Goal: Task Accomplishment & Management: Complete application form

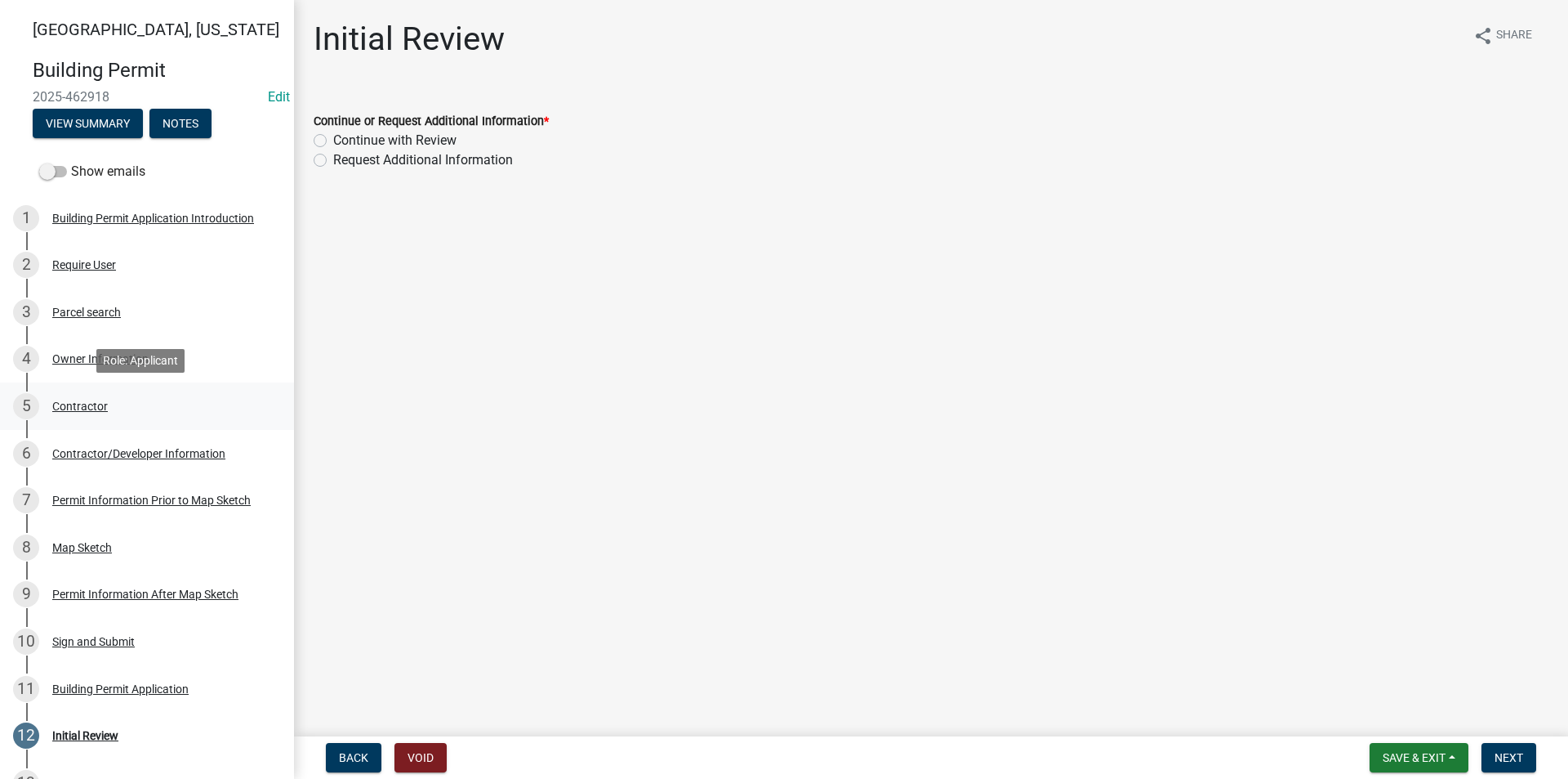
click at [100, 402] on div "Contractor" at bounding box center [79, 405] width 56 height 11
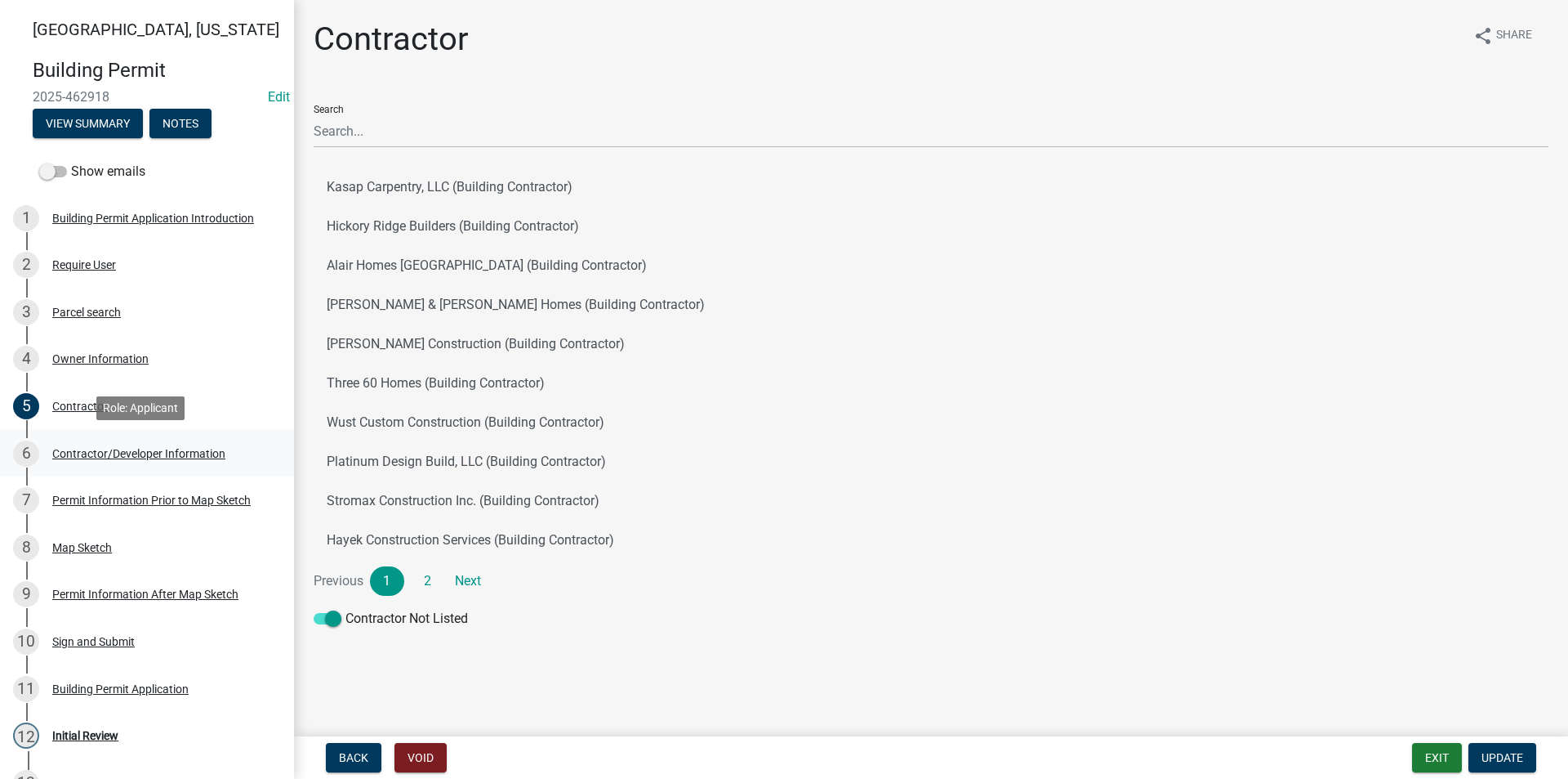
click at [109, 442] on div "6 Contractor/Developer Information" at bounding box center [140, 454] width 255 height 26
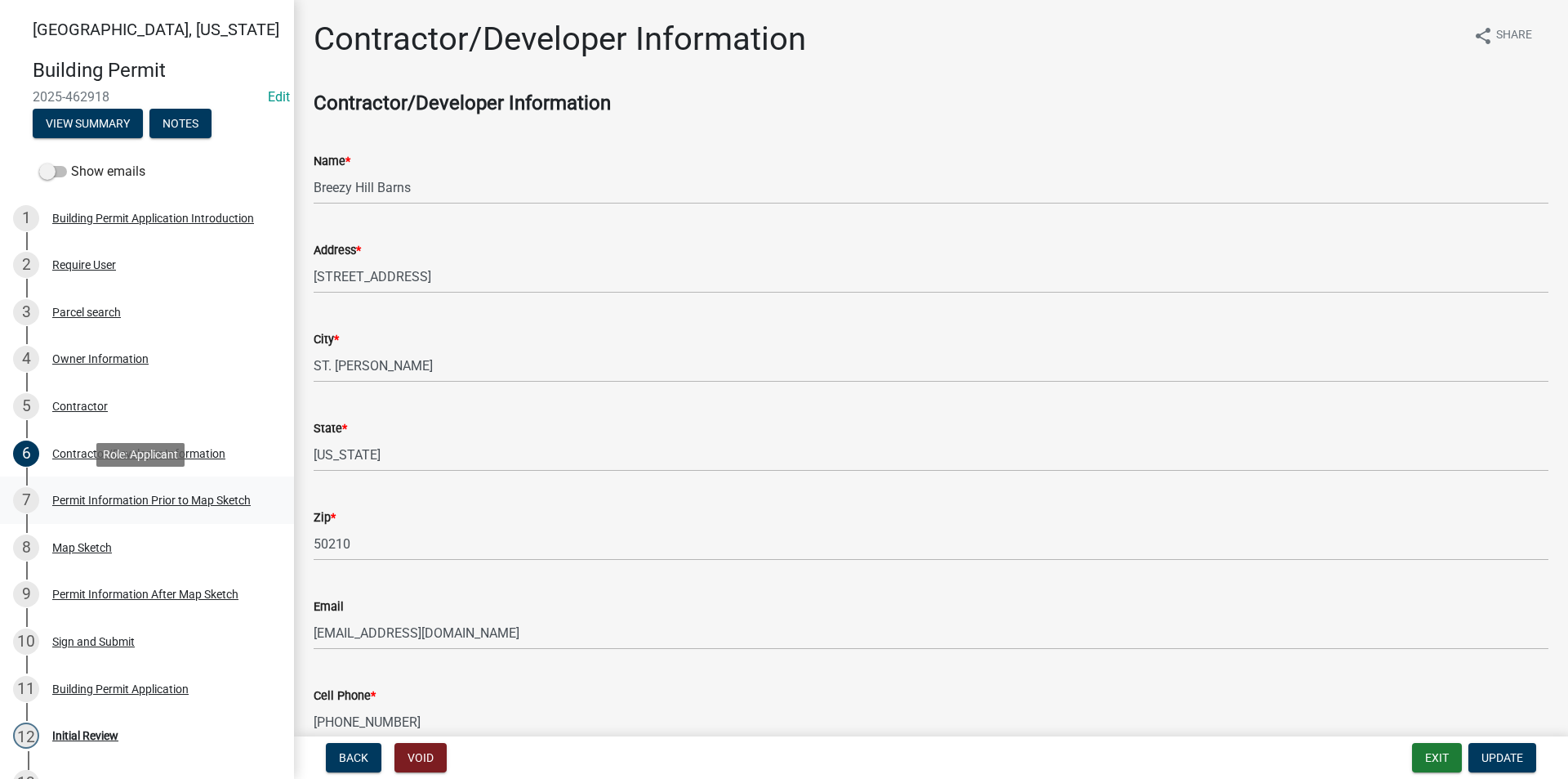
click at [152, 498] on div "Permit Information Prior to Map Sketch" at bounding box center [151, 500] width 199 height 11
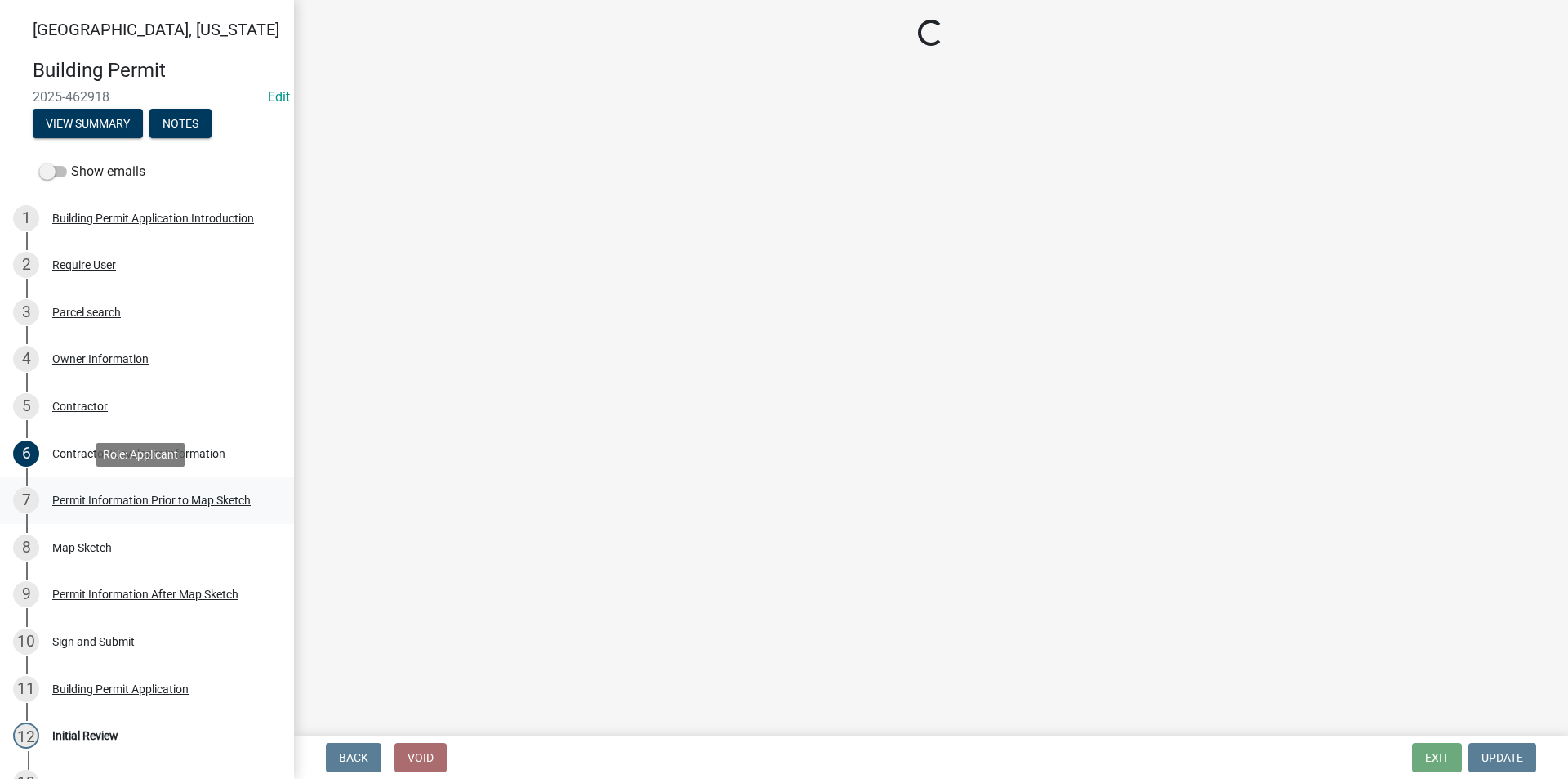
select select "6b2626da-78ea-4ec6-8513-ccc18f4ad425"
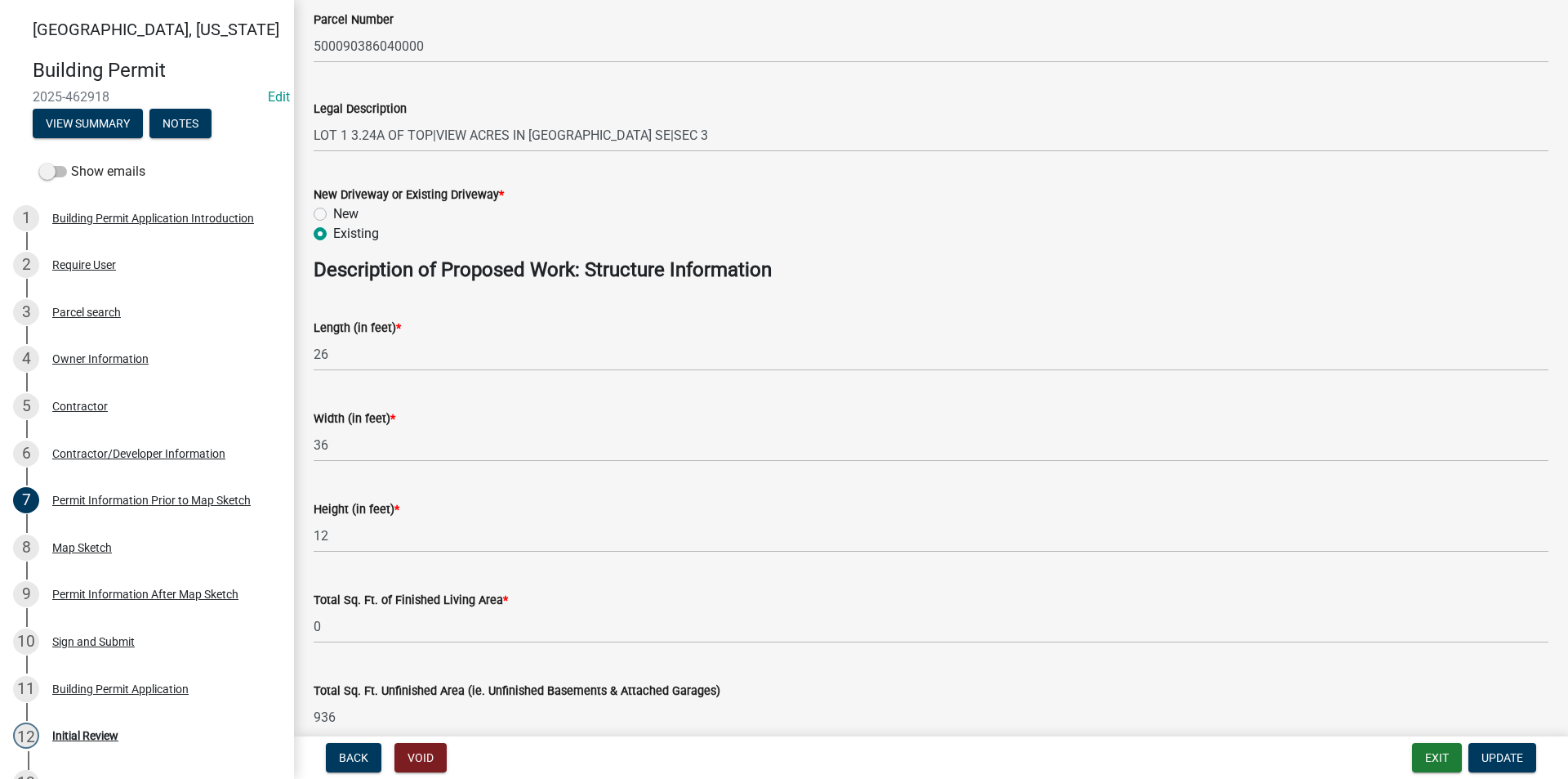
scroll to position [572, 0]
click at [68, 541] on div "Map Sketch" at bounding box center [82, 547] width 60 height 11
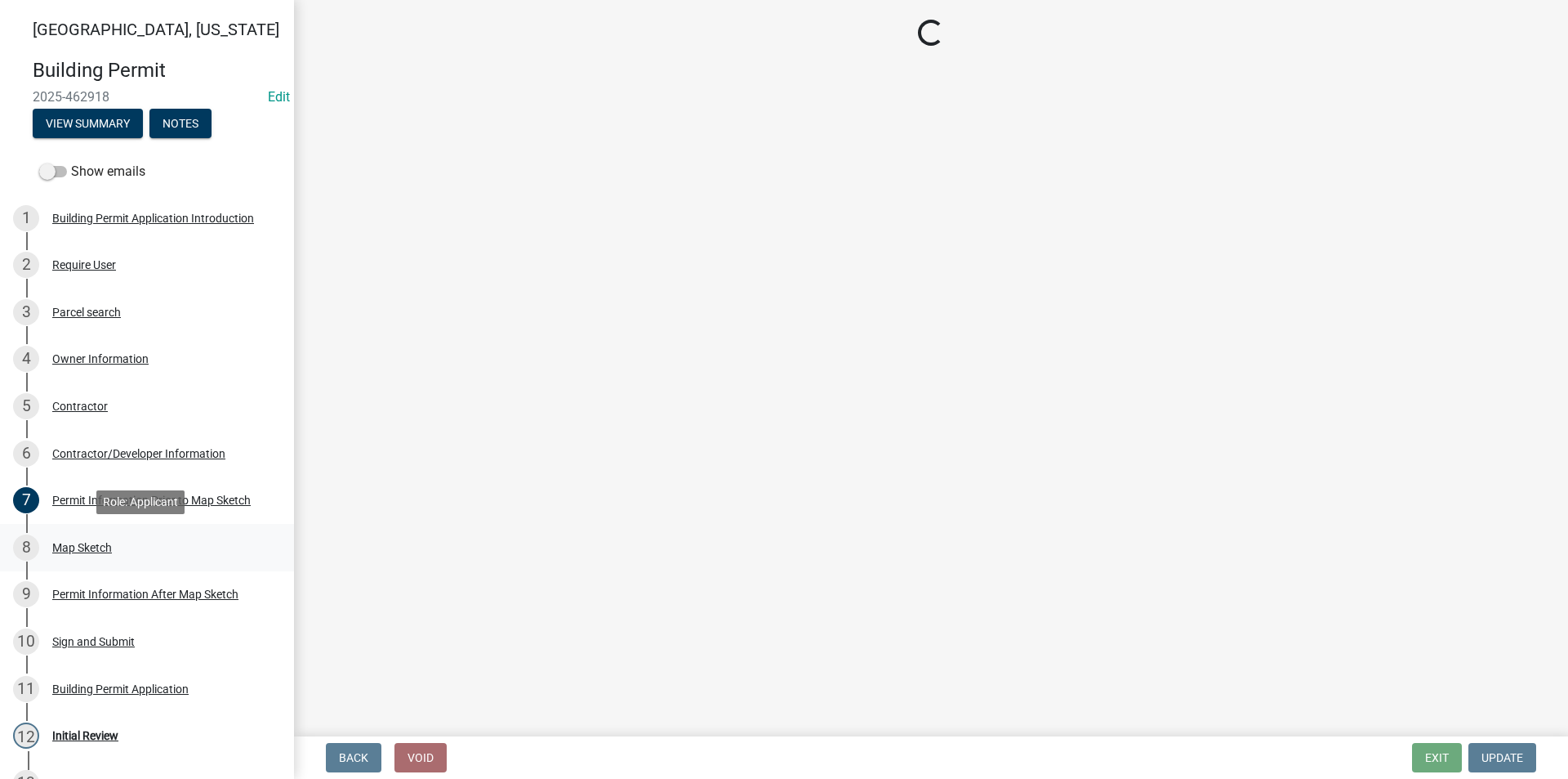
scroll to position [0, 0]
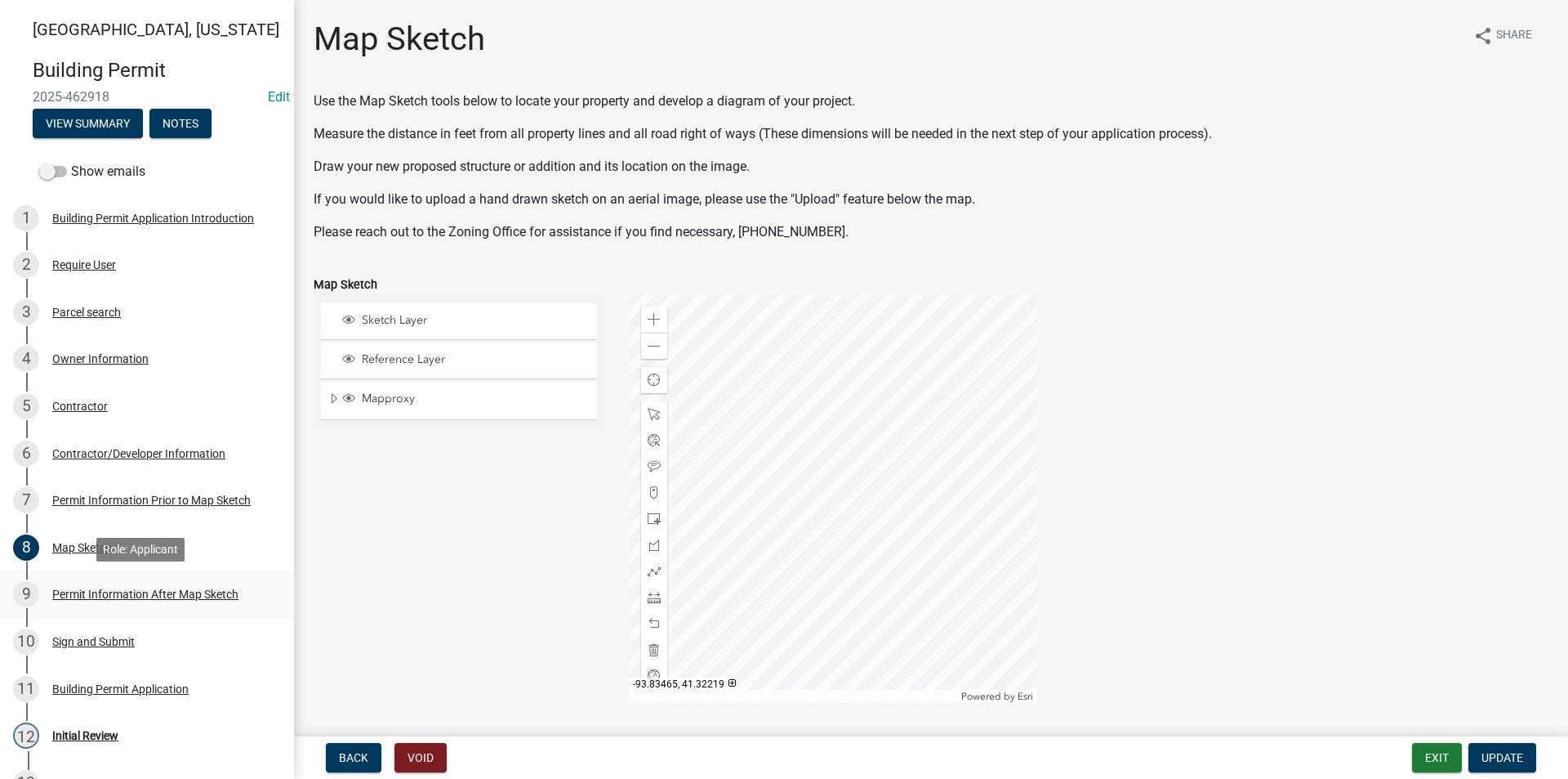
click at [141, 601] on div "9 Permit Information After Map Sketch" at bounding box center [140, 594] width 255 height 26
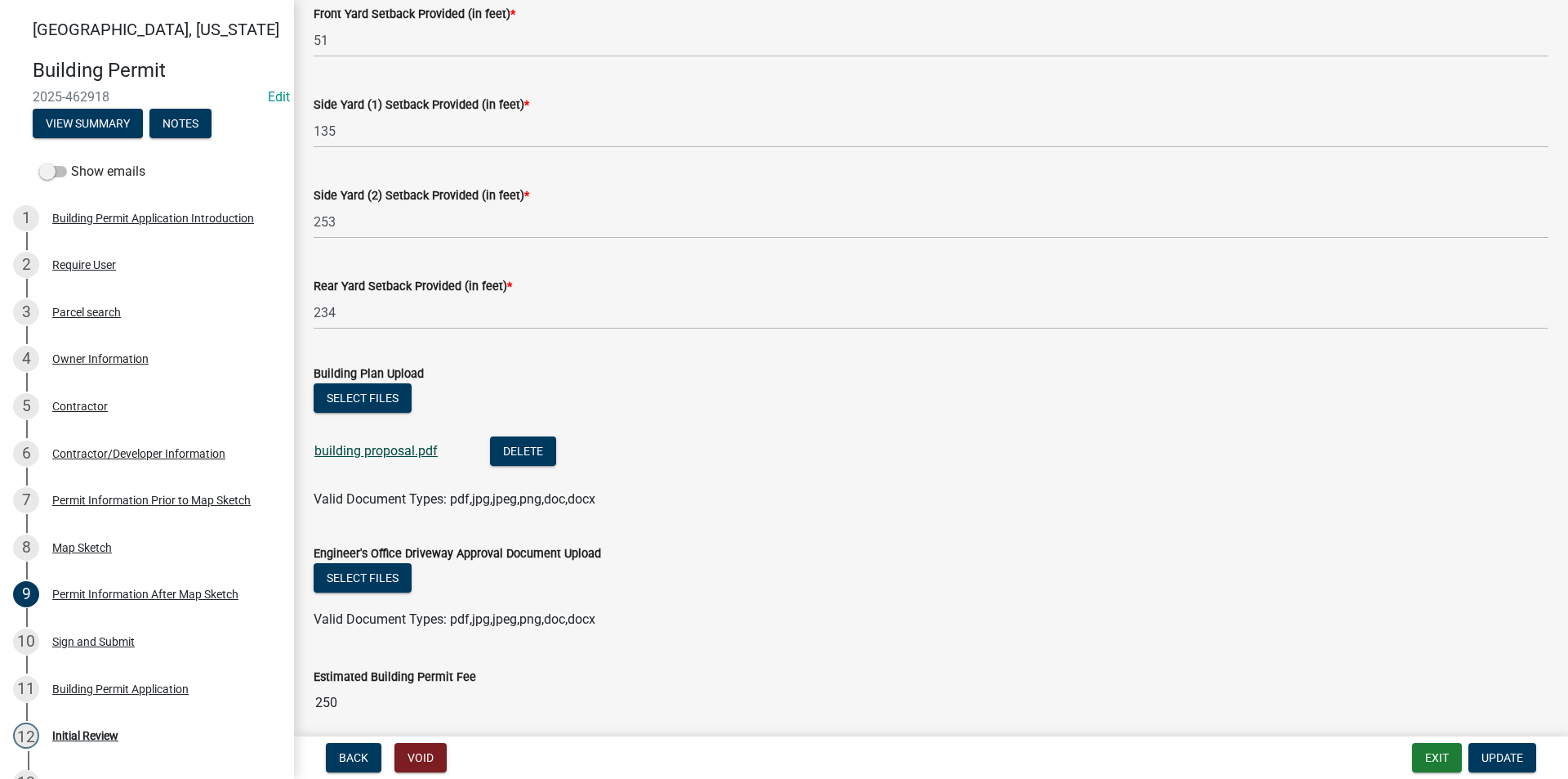
scroll to position [313, 0]
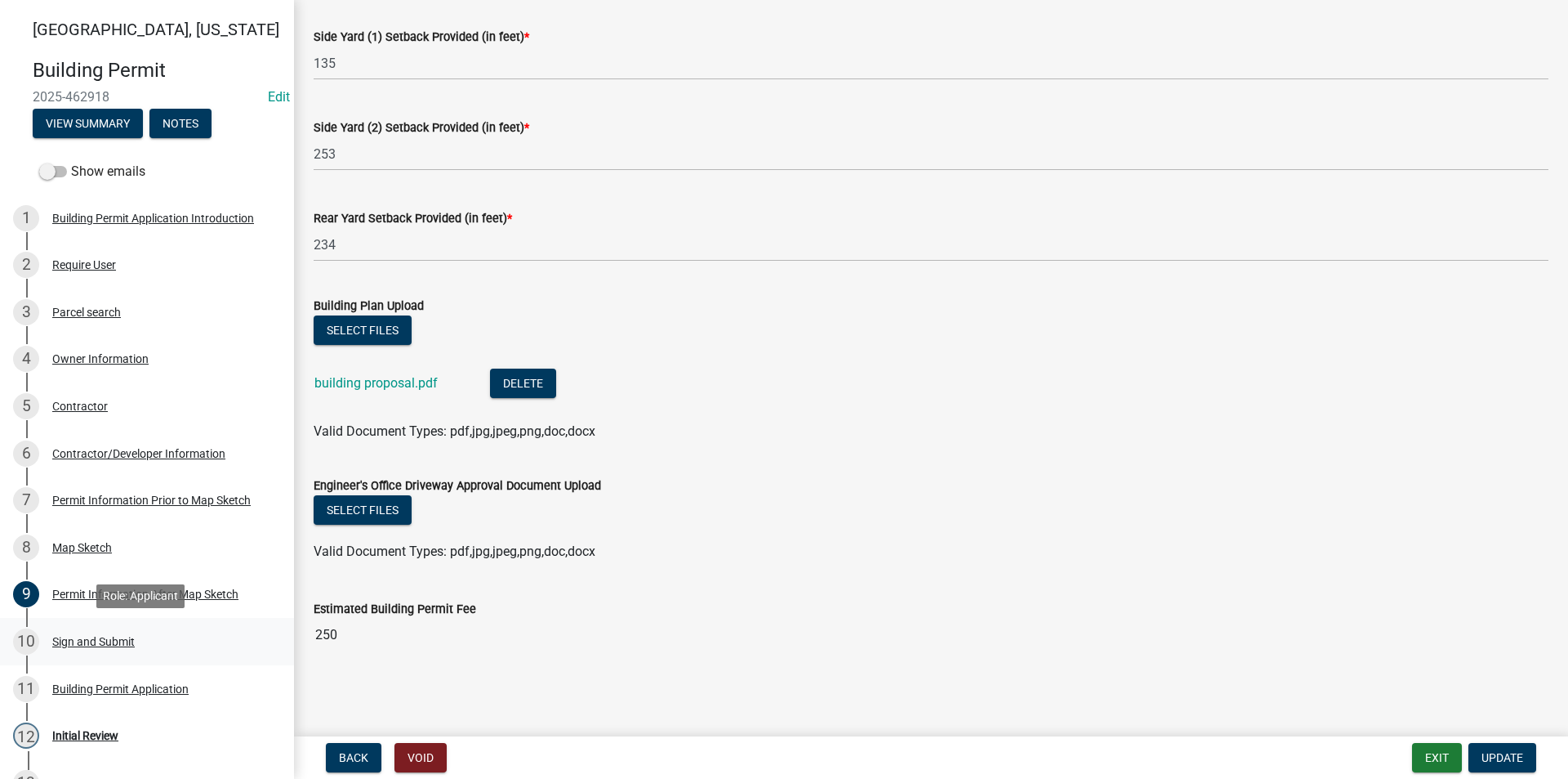
click at [113, 639] on div "Sign and Submit" at bounding box center [93, 641] width 82 height 11
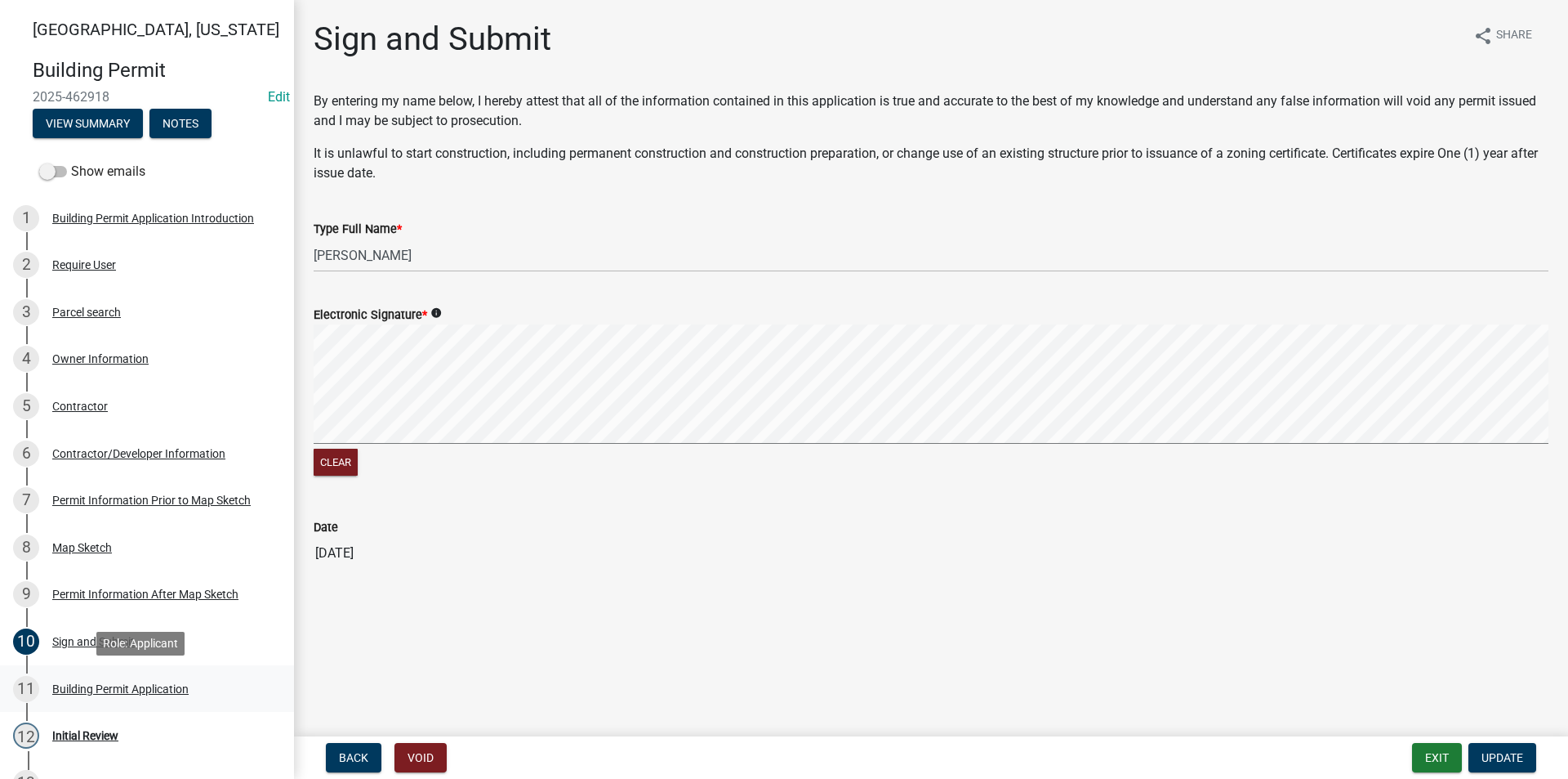
click at [166, 689] on div "Building Permit Application" at bounding box center [120, 688] width 137 height 11
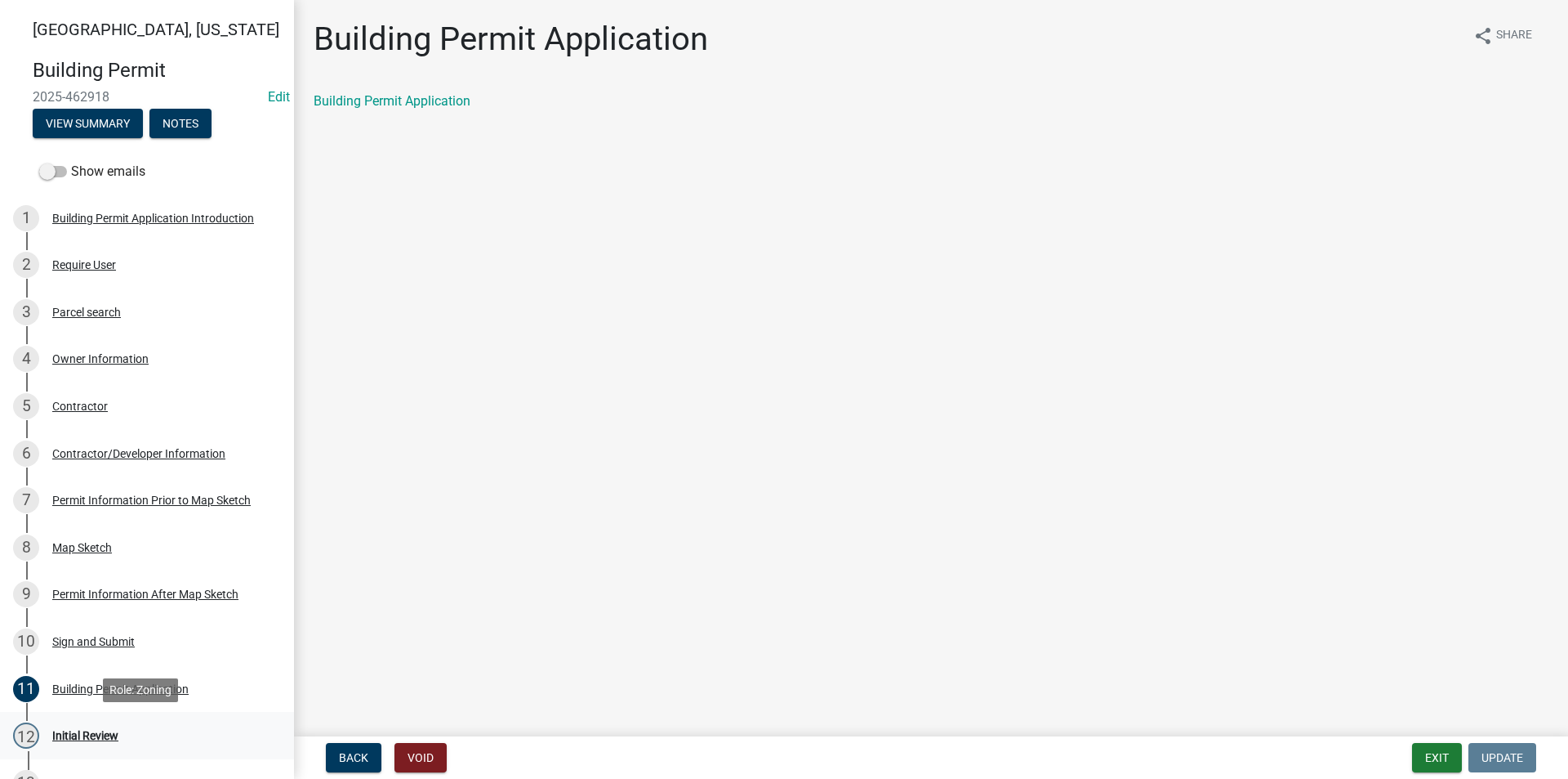
click at [93, 735] on div "Initial Review" at bounding box center [85, 735] width 66 height 11
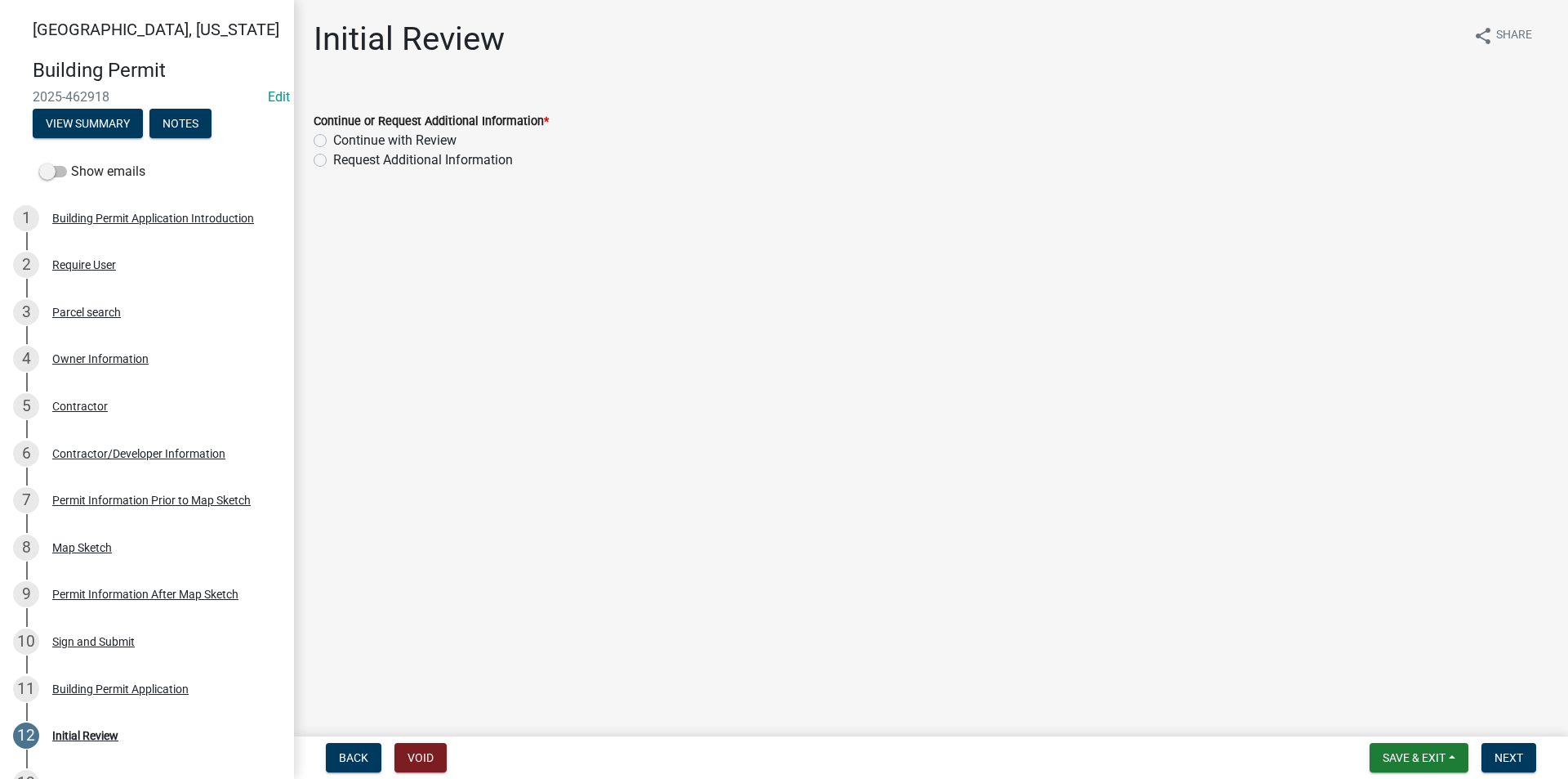
click at [333, 138] on label "Continue with Review" at bounding box center [395, 140] width 124 height 19
click at [333, 138] on input "Continue with Review" at bounding box center [338, 136] width 11 height 11
radio input "true"
click at [1504, 764] on span "Next" at bounding box center [1509, 757] width 28 height 13
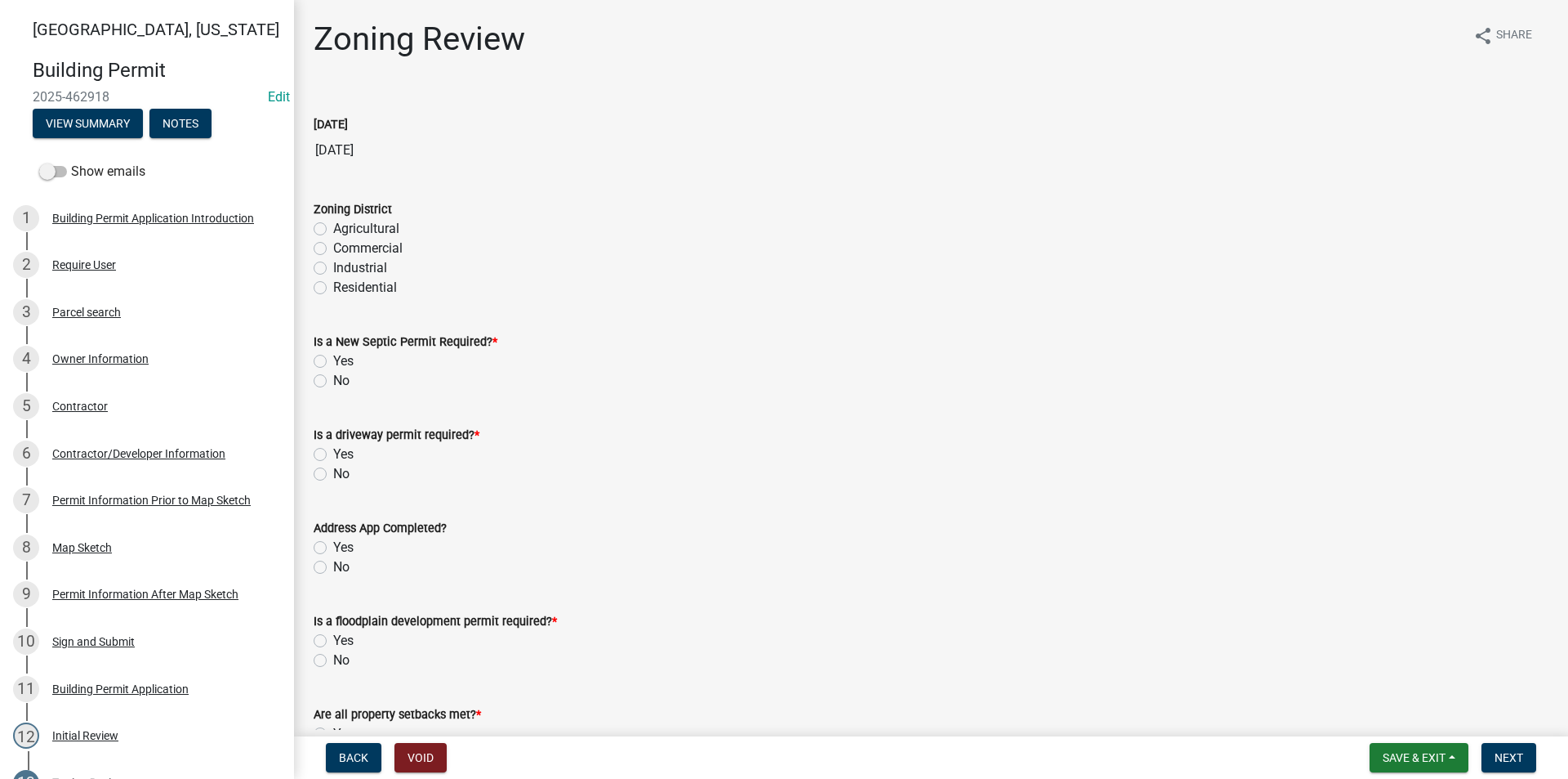
click at [333, 229] on label "Agricultural" at bounding box center [366, 229] width 66 height 19
click at [333, 229] on input "Agricultural" at bounding box center [338, 224] width 11 height 11
radio input "true"
click at [333, 383] on label "No" at bounding box center [341, 381] width 17 height 19
click at [333, 382] on input "No" at bounding box center [338, 376] width 11 height 11
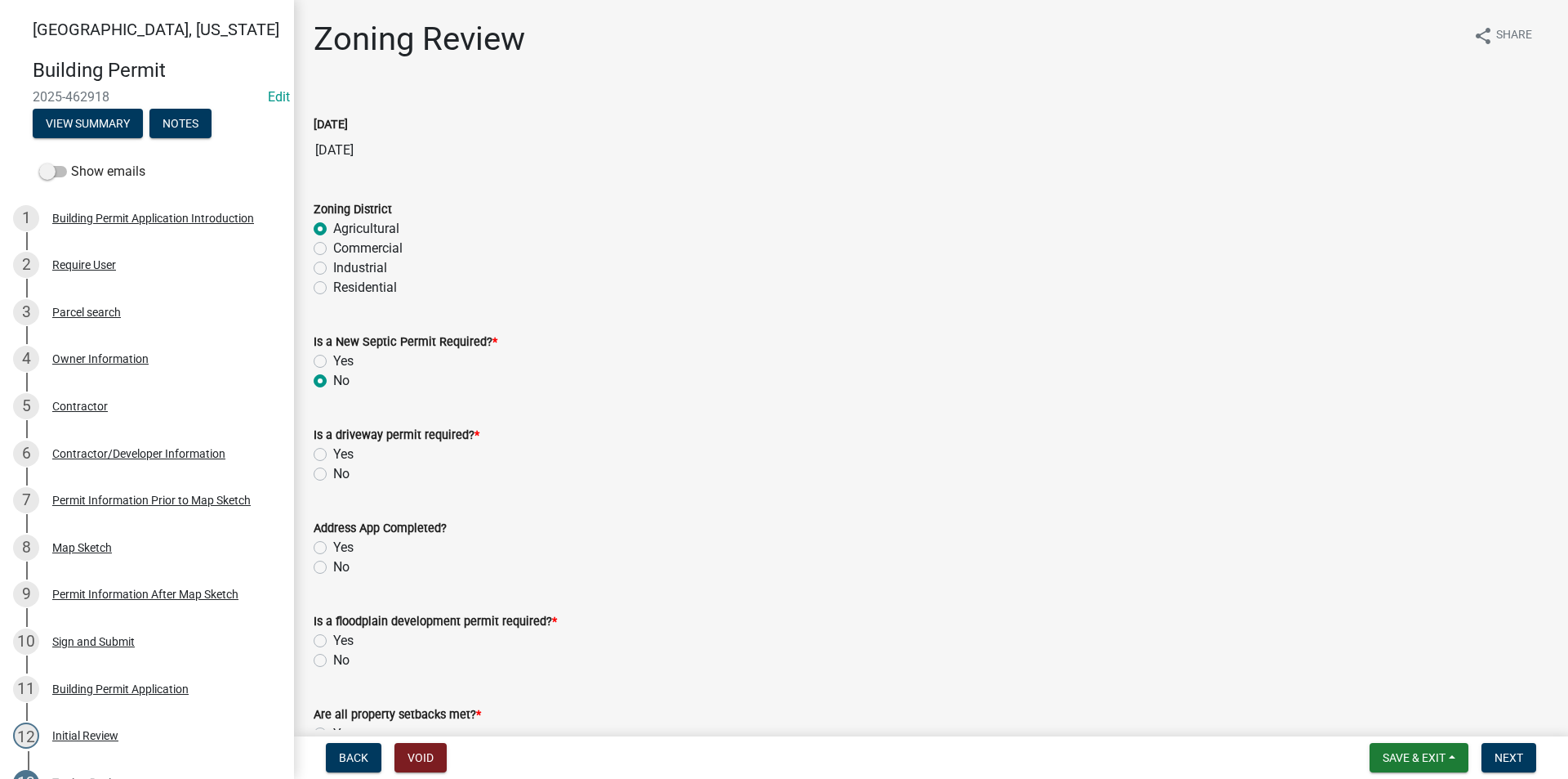
radio input "true"
click at [333, 473] on label "No" at bounding box center [341, 473] width 17 height 19
click at [333, 473] on input "No" at bounding box center [338, 469] width 11 height 11
radio input "true"
click at [333, 551] on label "Yes" at bounding box center [343, 548] width 20 height 19
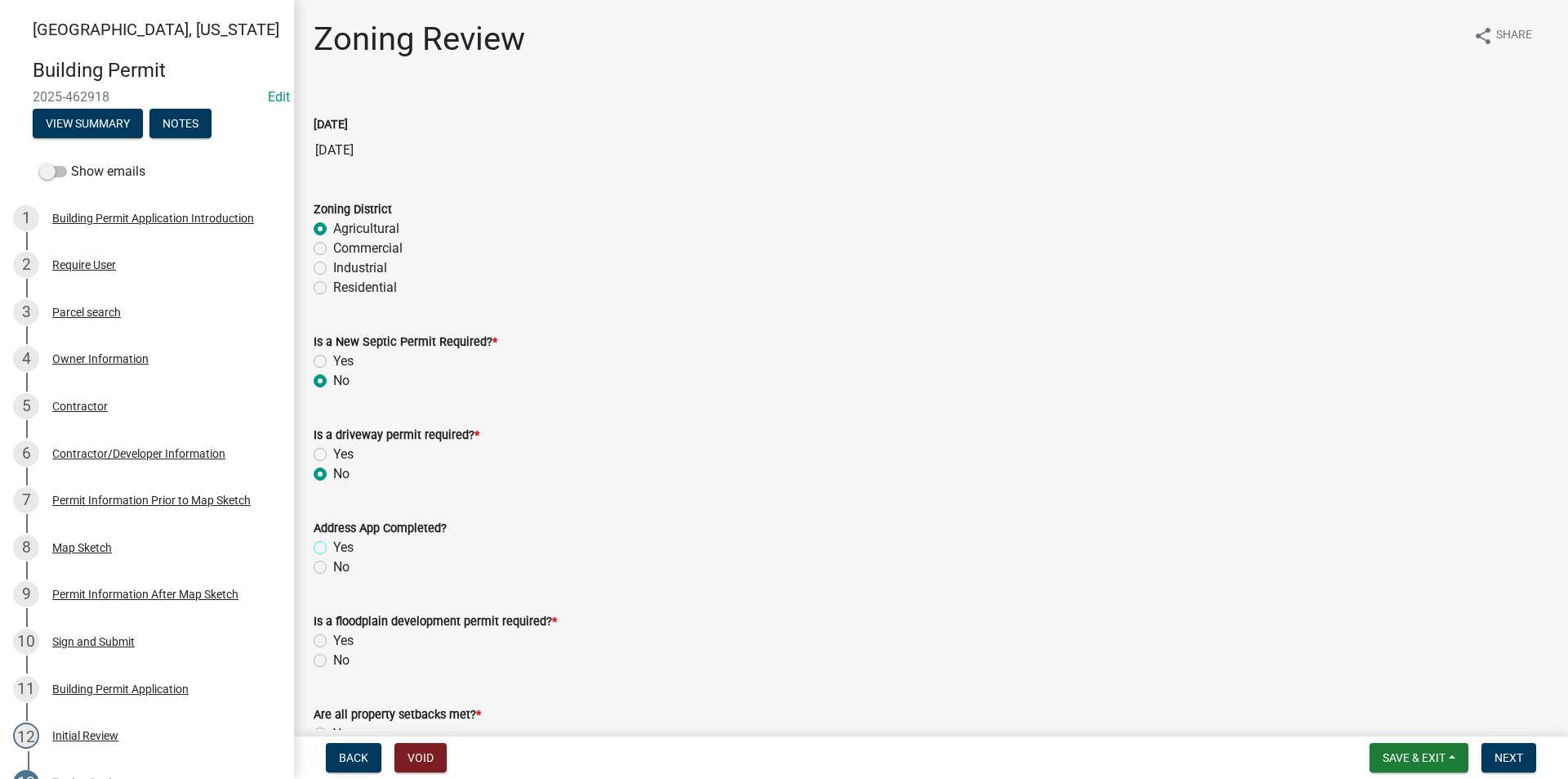
click at [333, 548] on input "Yes" at bounding box center [338, 543] width 11 height 11
radio input "true"
click at [333, 658] on label "No" at bounding box center [341, 660] width 17 height 19
click at [333, 658] on input "No" at bounding box center [338, 655] width 11 height 11
radio input "true"
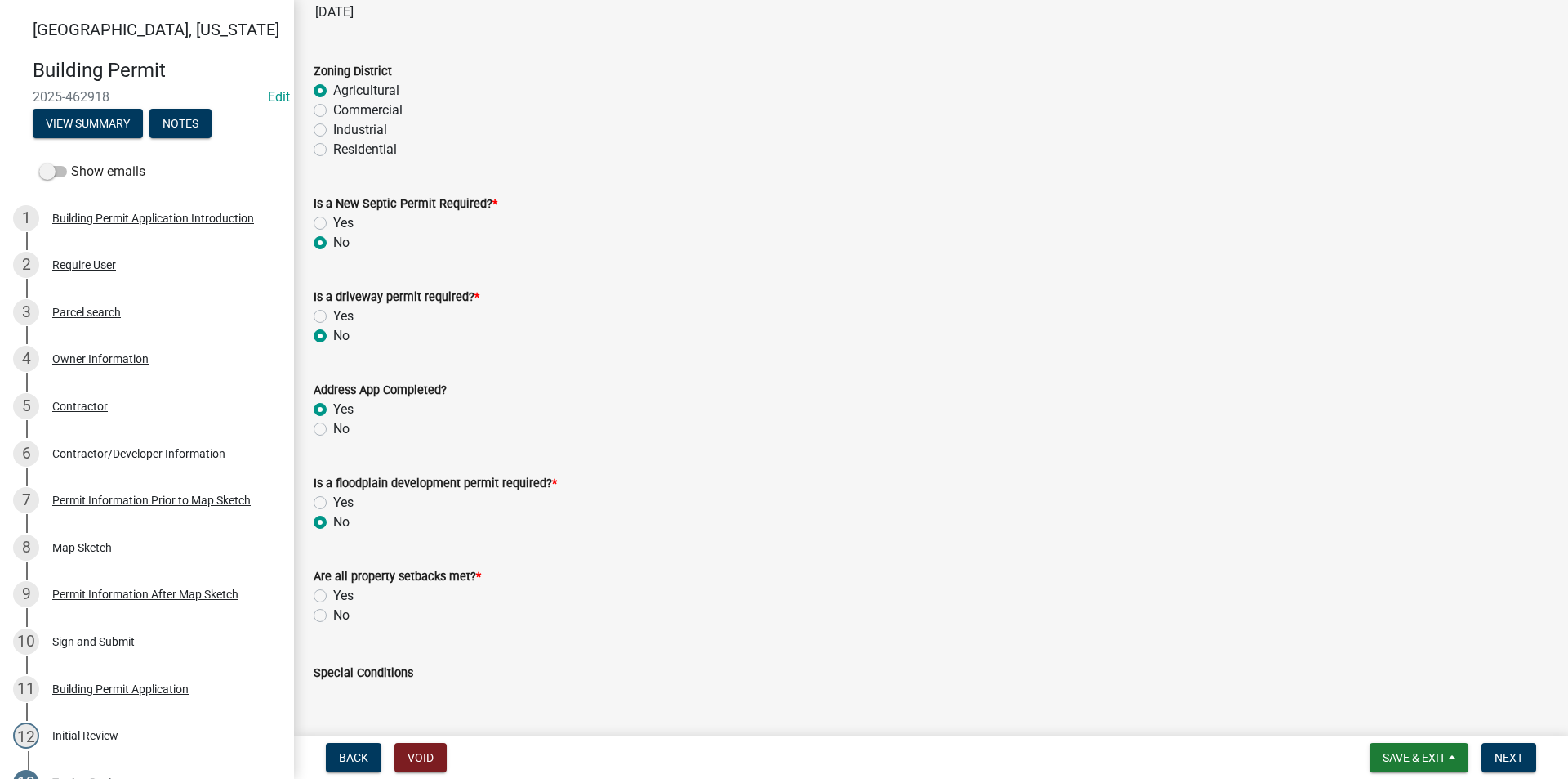
scroll to position [327, 0]
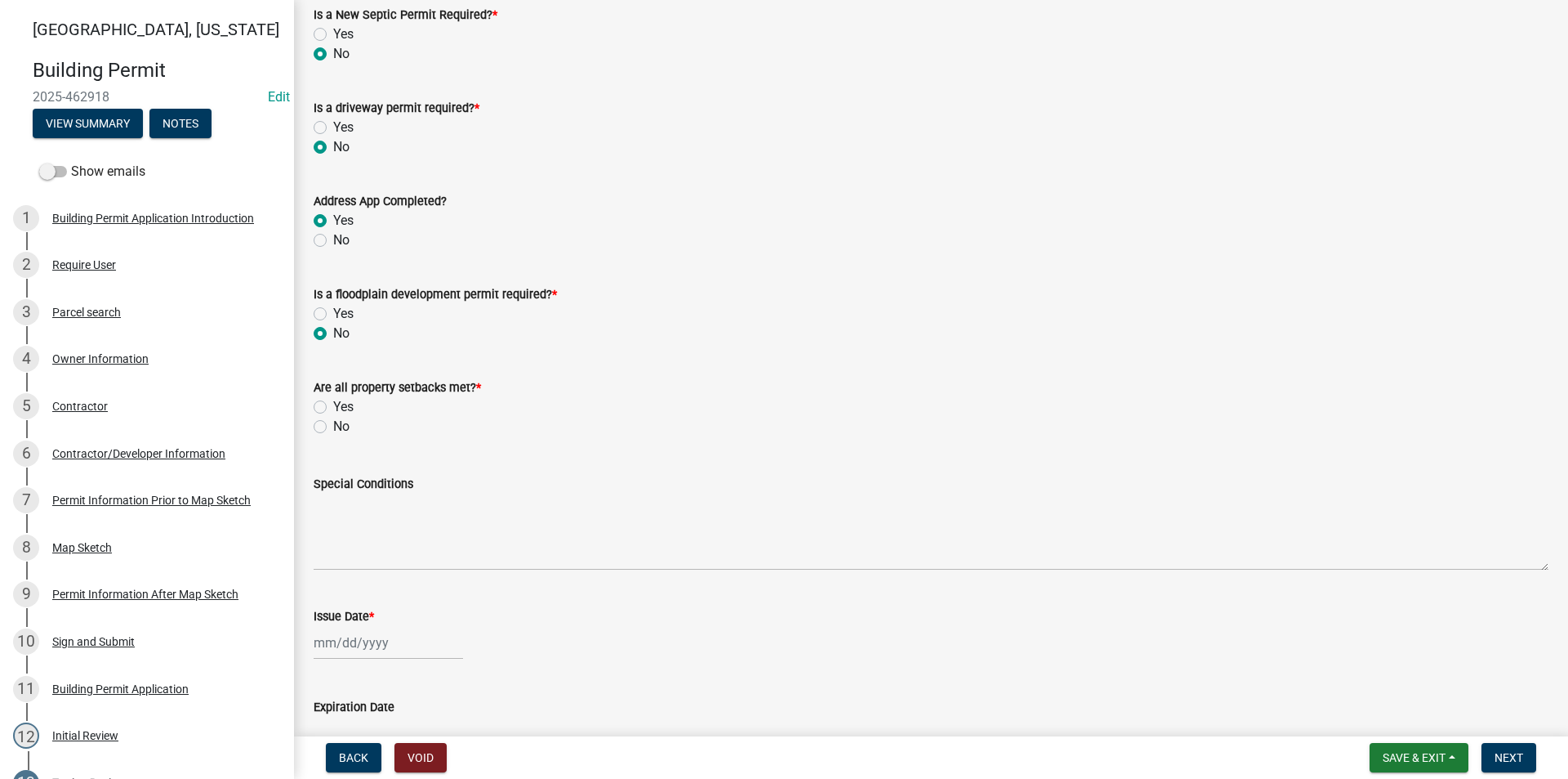
click at [333, 404] on label "Yes" at bounding box center [343, 407] width 20 height 19
click at [333, 404] on input "Yes" at bounding box center [338, 403] width 11 height 11
radio input "true"
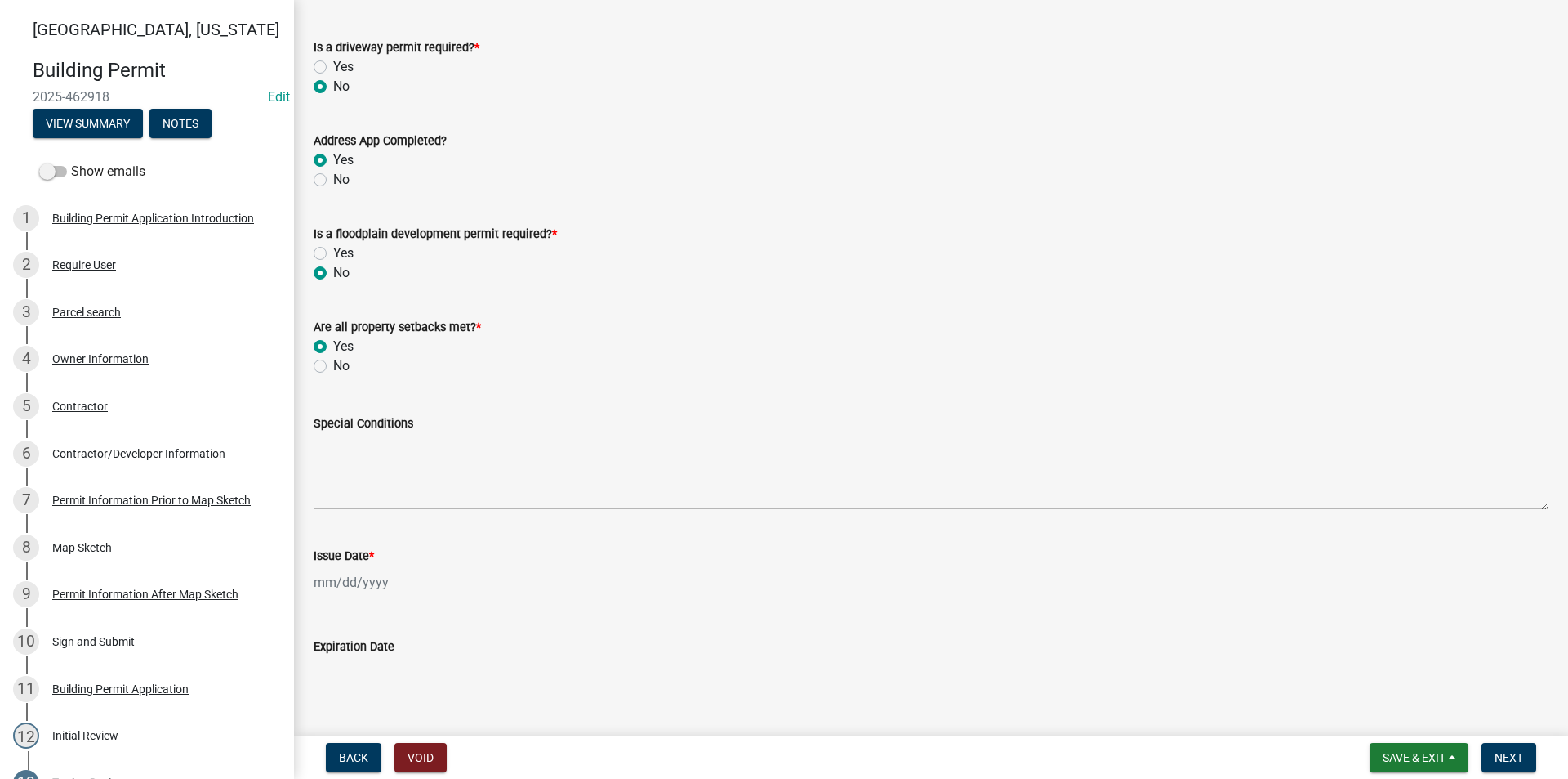
scroll to position [516, 0]
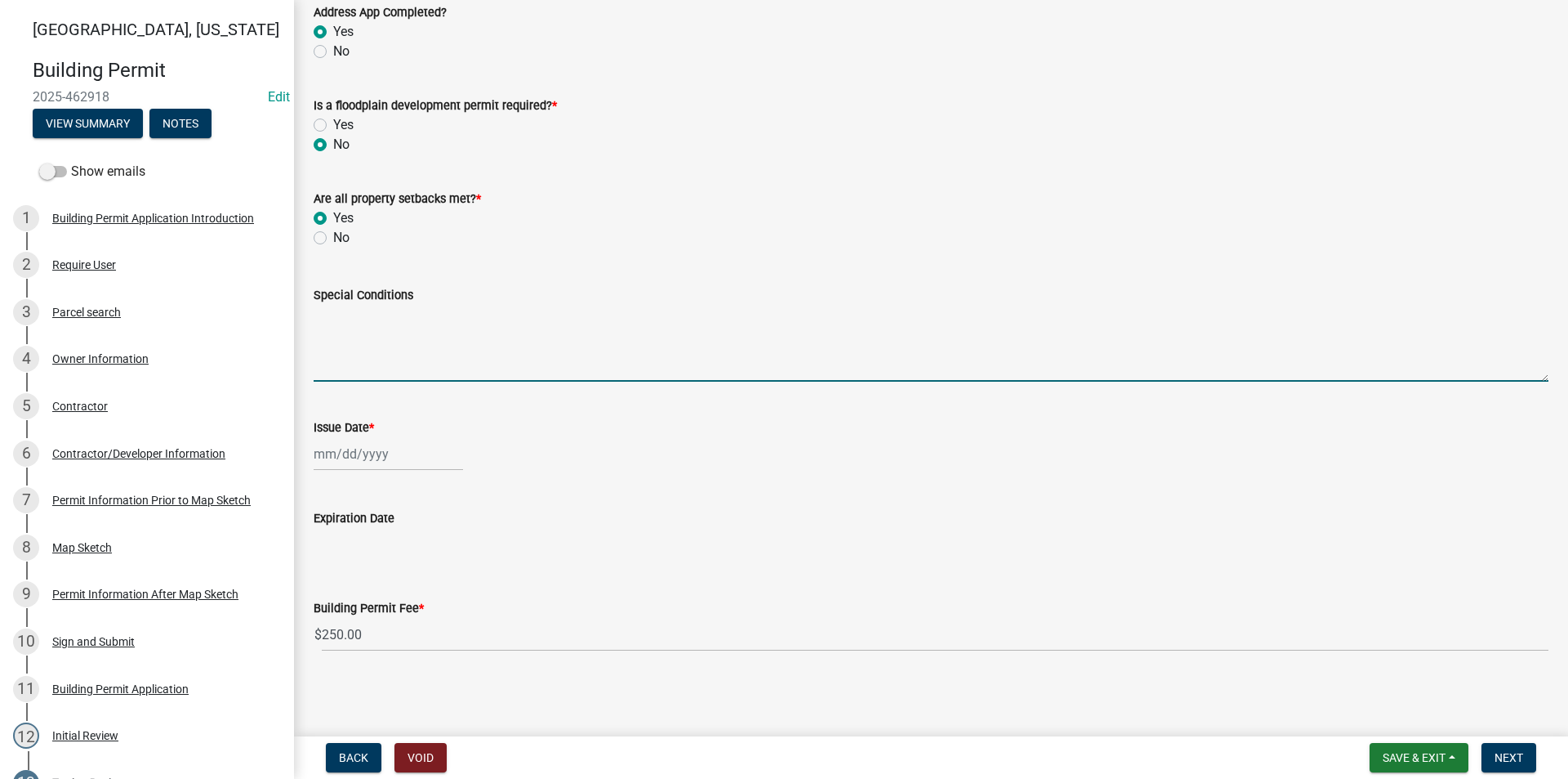
click at [390, 365] on textarea "Special Conditions" at bounding box center [931, 343] width 1235 height 77
click at [376, 358] on textarea "Special Conditions" at bounding box center [931, 343] width 1235 height 77
click at [314, 316] on textarea "26'X36' Detached Pole Building" at bounding box center [931, 343] width 1235 height 77
click at [342, 344] on textarea "- 26'X36' Detached Pole Building" at bounding box center [931, 343] width 1235 height 77
click at [425, 328] on textarea "- 26'X36' Detached Pole Building - It is a requirement that the building is loc…" at bounding box center [931, 343] width 1235 height 77
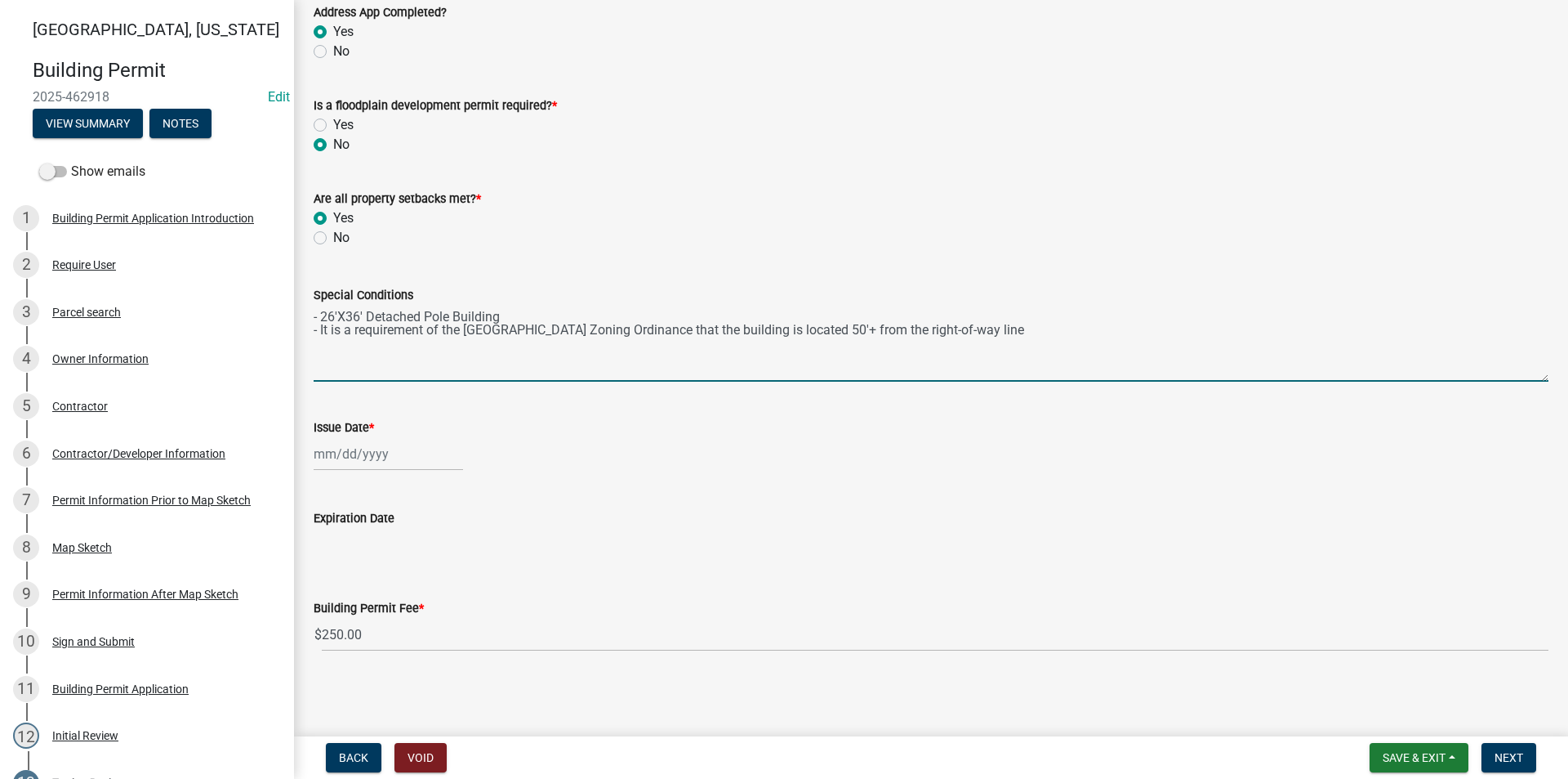
click at [506, 311] on textarea "- 26'X36' Detached Pole Building - It is a requirement of the [GEOGRAPHIC_DATA]…" at bounding box center [931, 343] width 1235 height 77
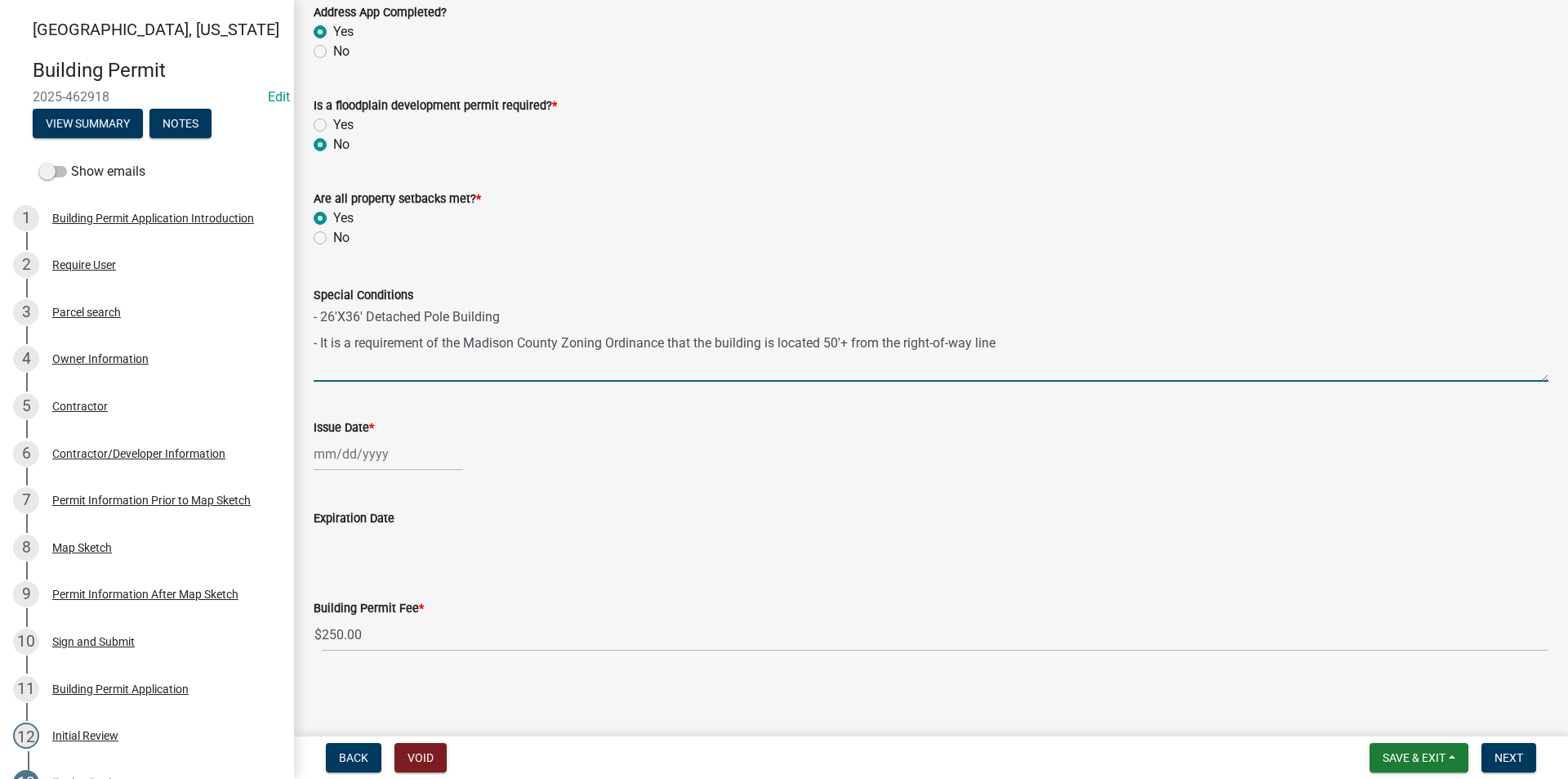
click at [714, 344] on textarea "- 26'X36' Detached Pole Building - It is a requirement of the Madison County Zo…" at bounding box center [931, 343] width 1235 height 77
click at [1026, 344] on textarea "- 26'X36' Detached Pole Building - It is a requirement of the Madison County Zo…" at bounding box center [931, 343] width 1235 height 77
type textarea "- 26'X36' Detached Pole Building - It is a requirement of the Madison County Zo…"
click at [351, 457] on div at bounding box center [388, 454] width 149 height 34
select select "8"
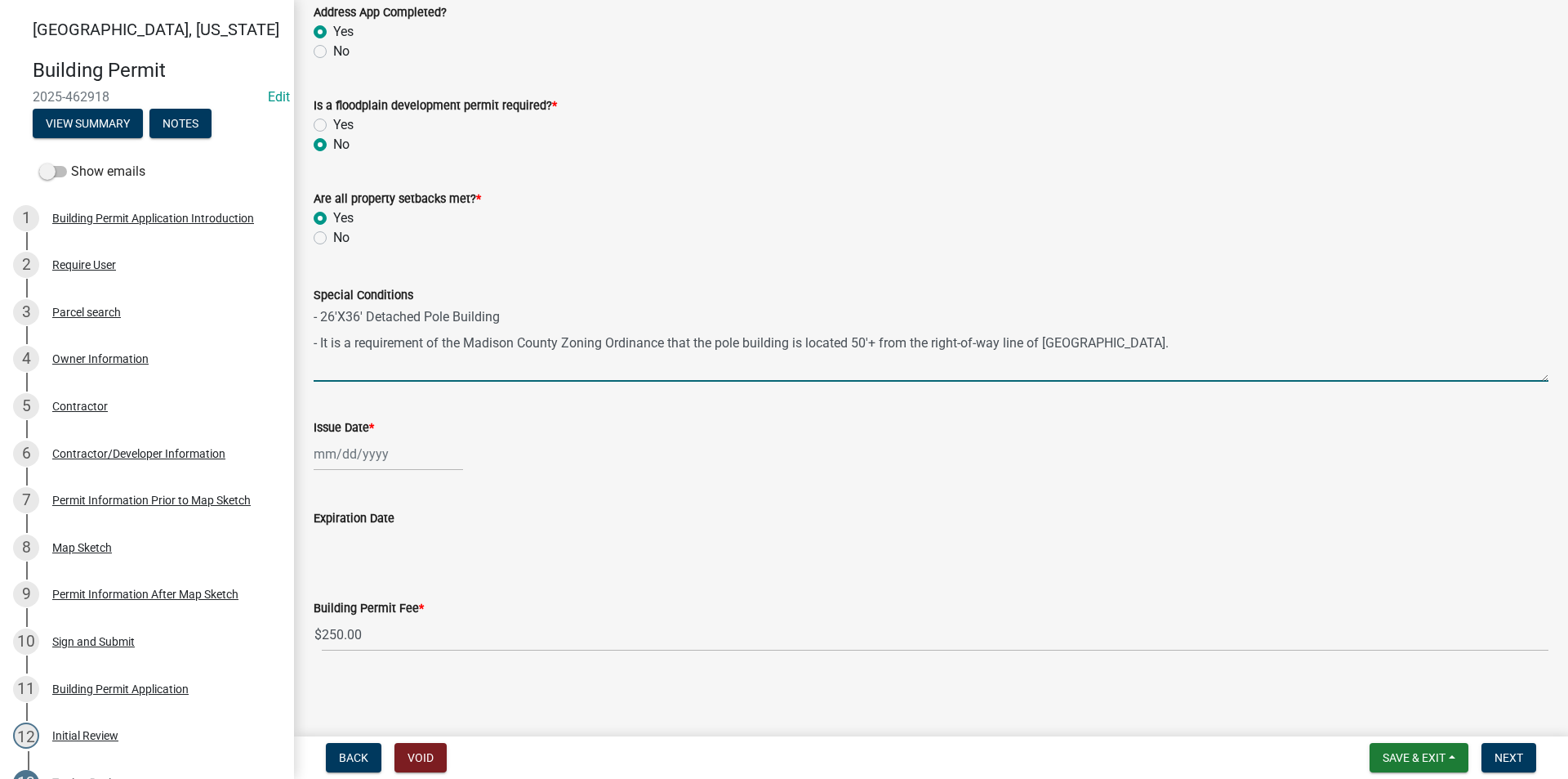
select select "2025"
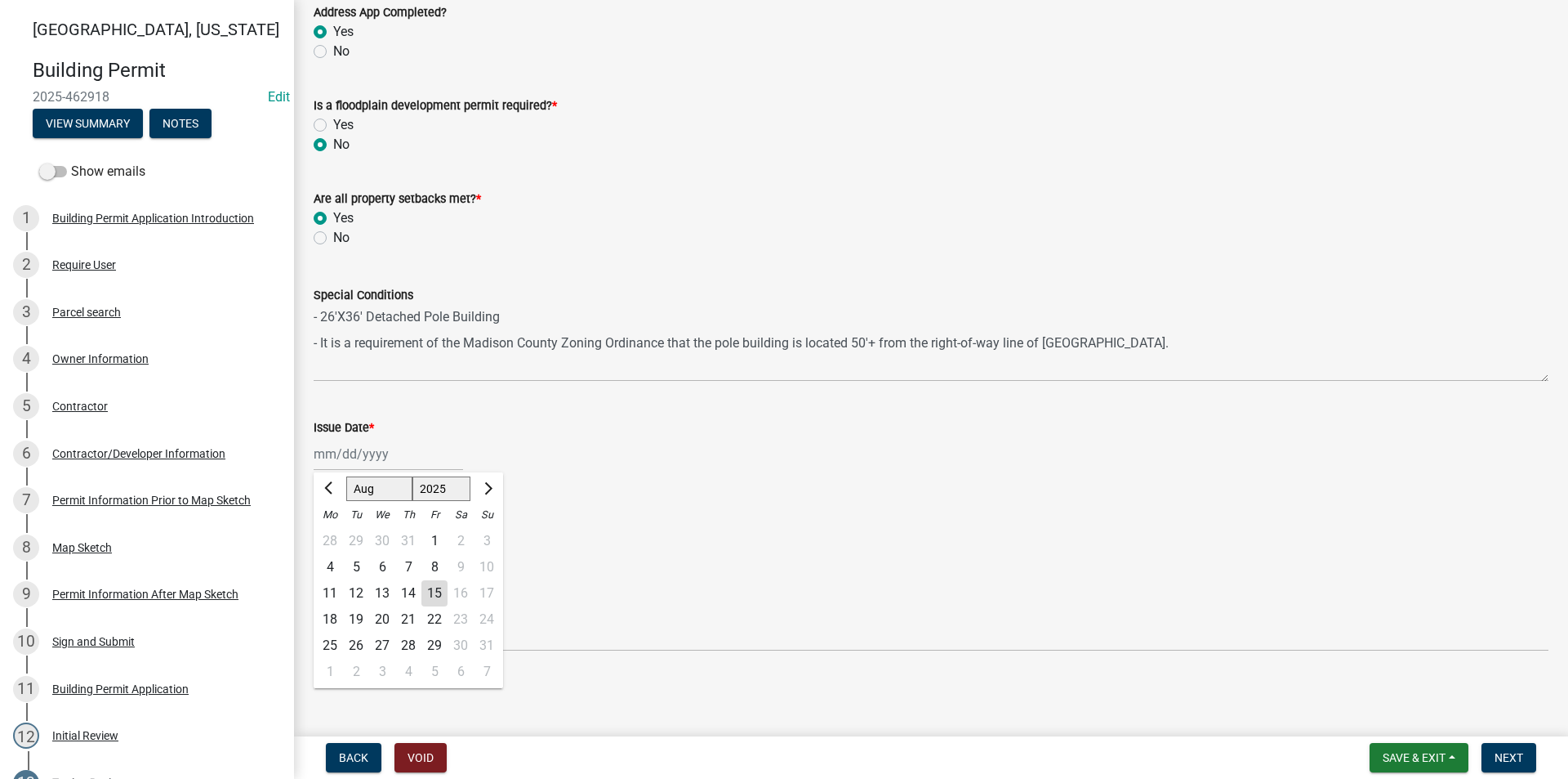
click at [437, 594] on div "15" at bounding box center [434, 594] width 26 height 26
type input "[DATE]"
click at [1519, 757] on span "Next" at bounding box center [1509, 757] width 28 height 13
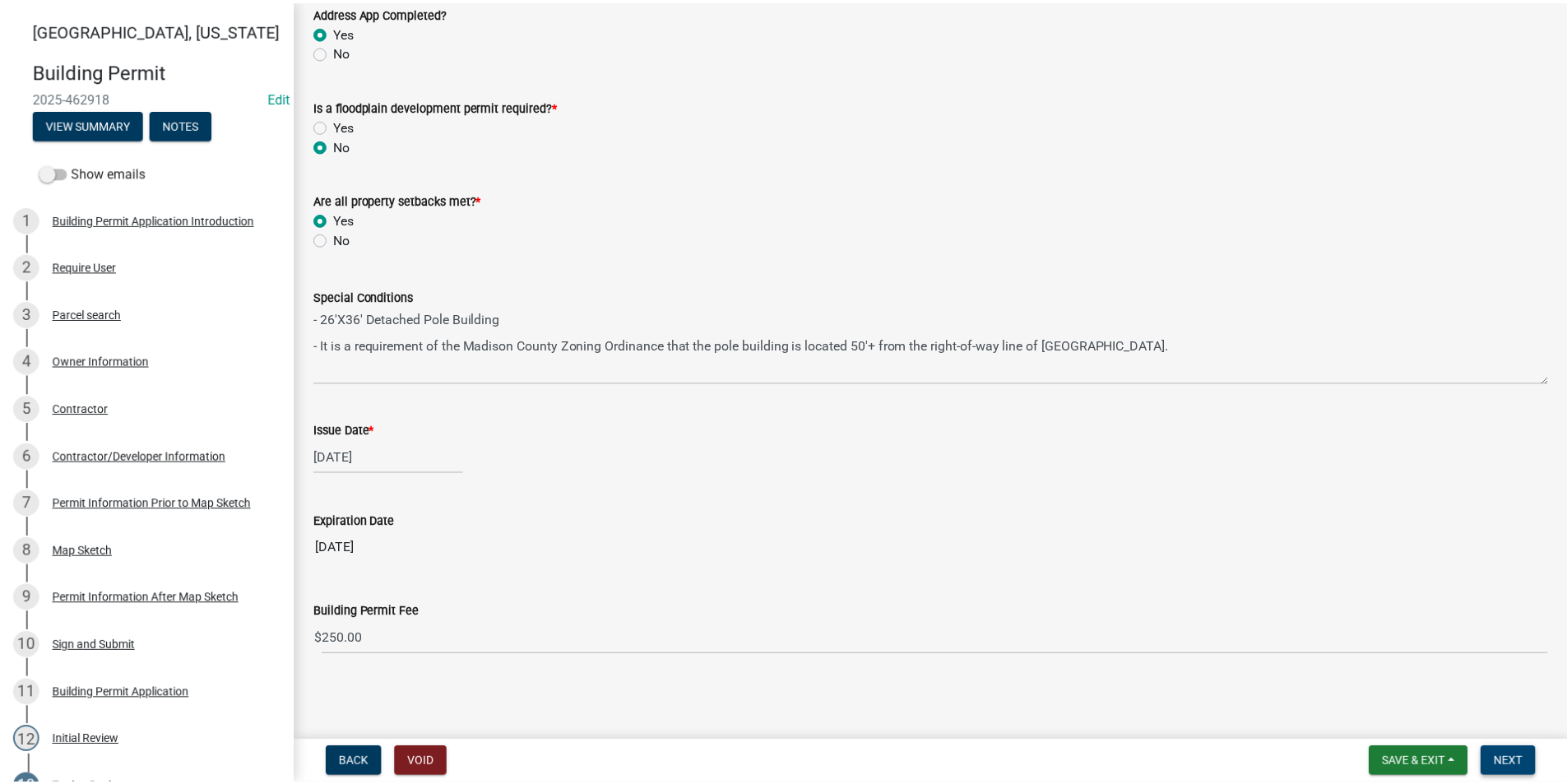
scroll to position [0, 0]
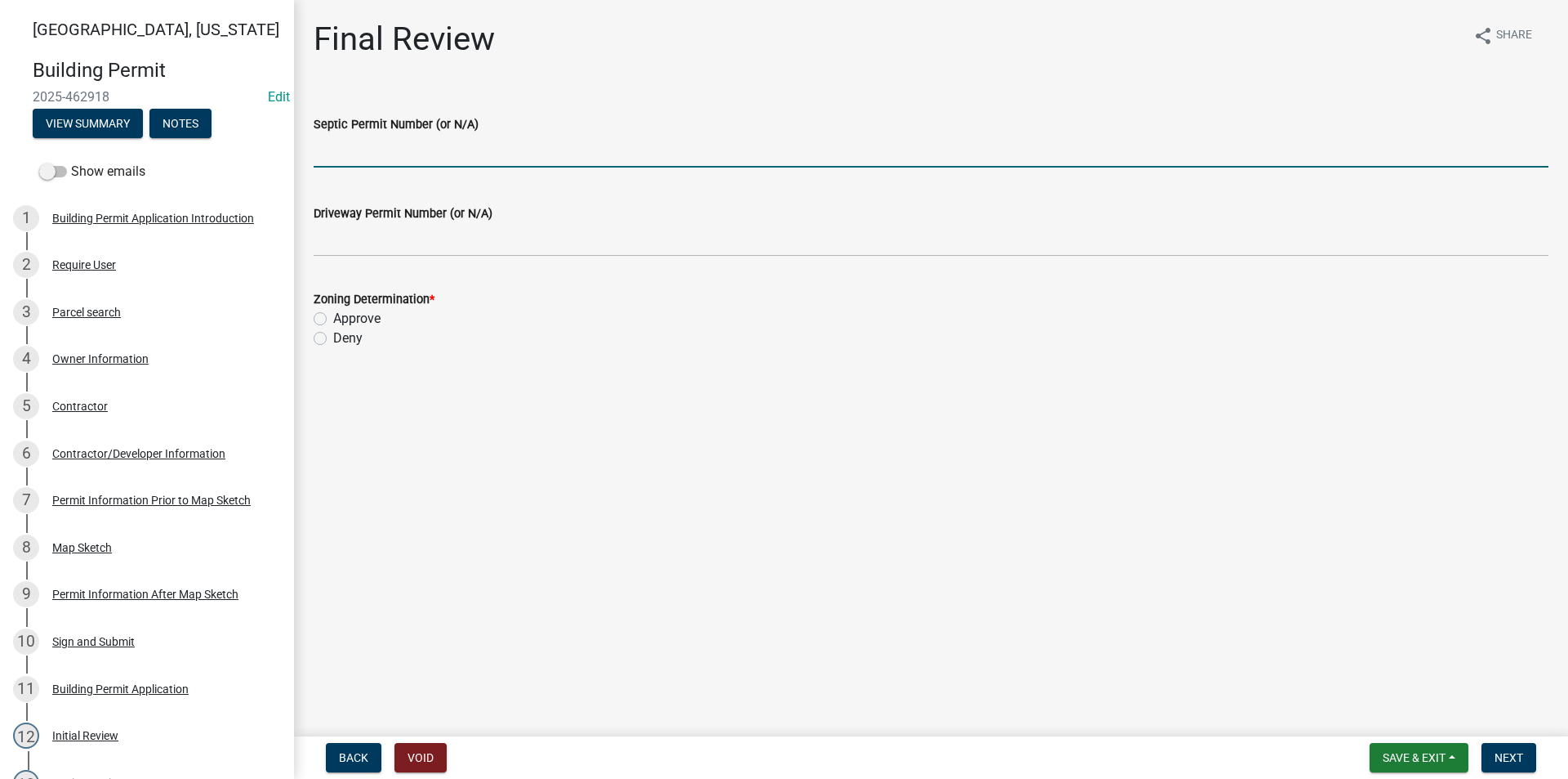
click at [331, 148] on input "Septic Permit Number (or N/A)" at bounding box center [931, 151] width 1235 height 34
type input "N/A"
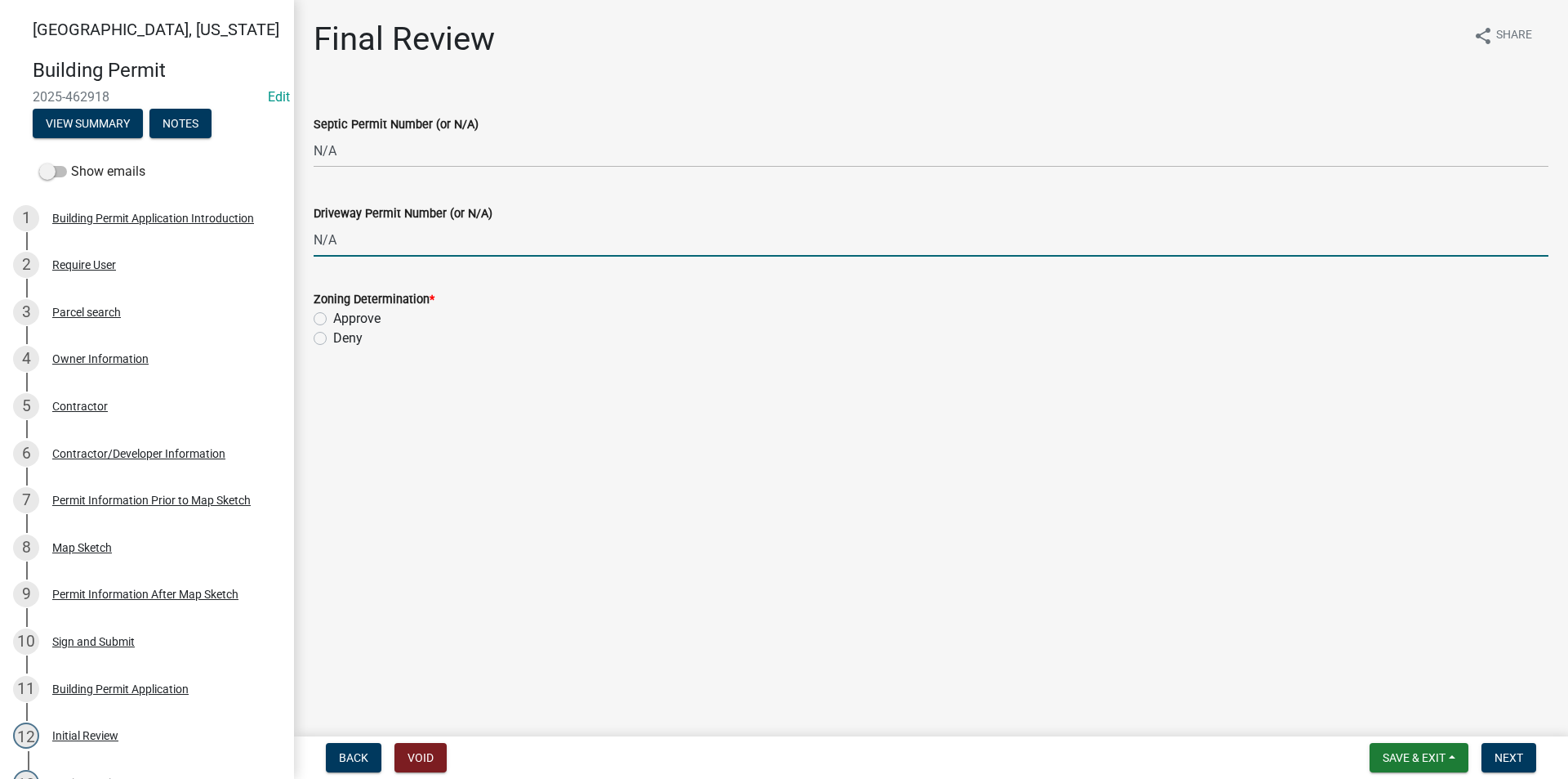
type input "N/A"
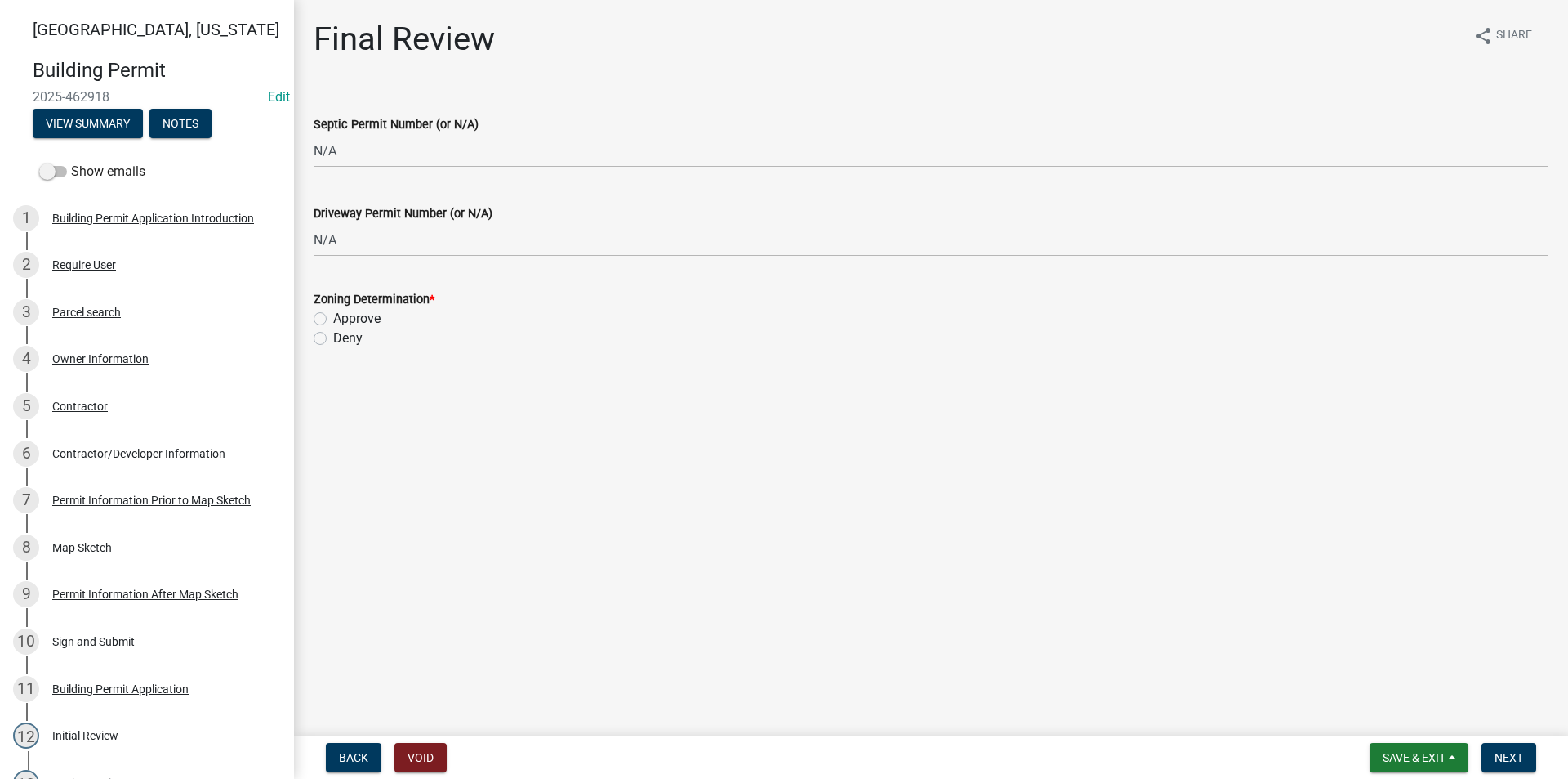
click at [333, 315] on label "Approve" at bounding box center [357, 319] width 48 height 19
click at [333, 315] on input "Approve" at bounding box center [338, 314] width 11 height 11
radio input "true"
click at [1519, 756] on span "Next" at bounding box center [1509, 757] width 28 height 13
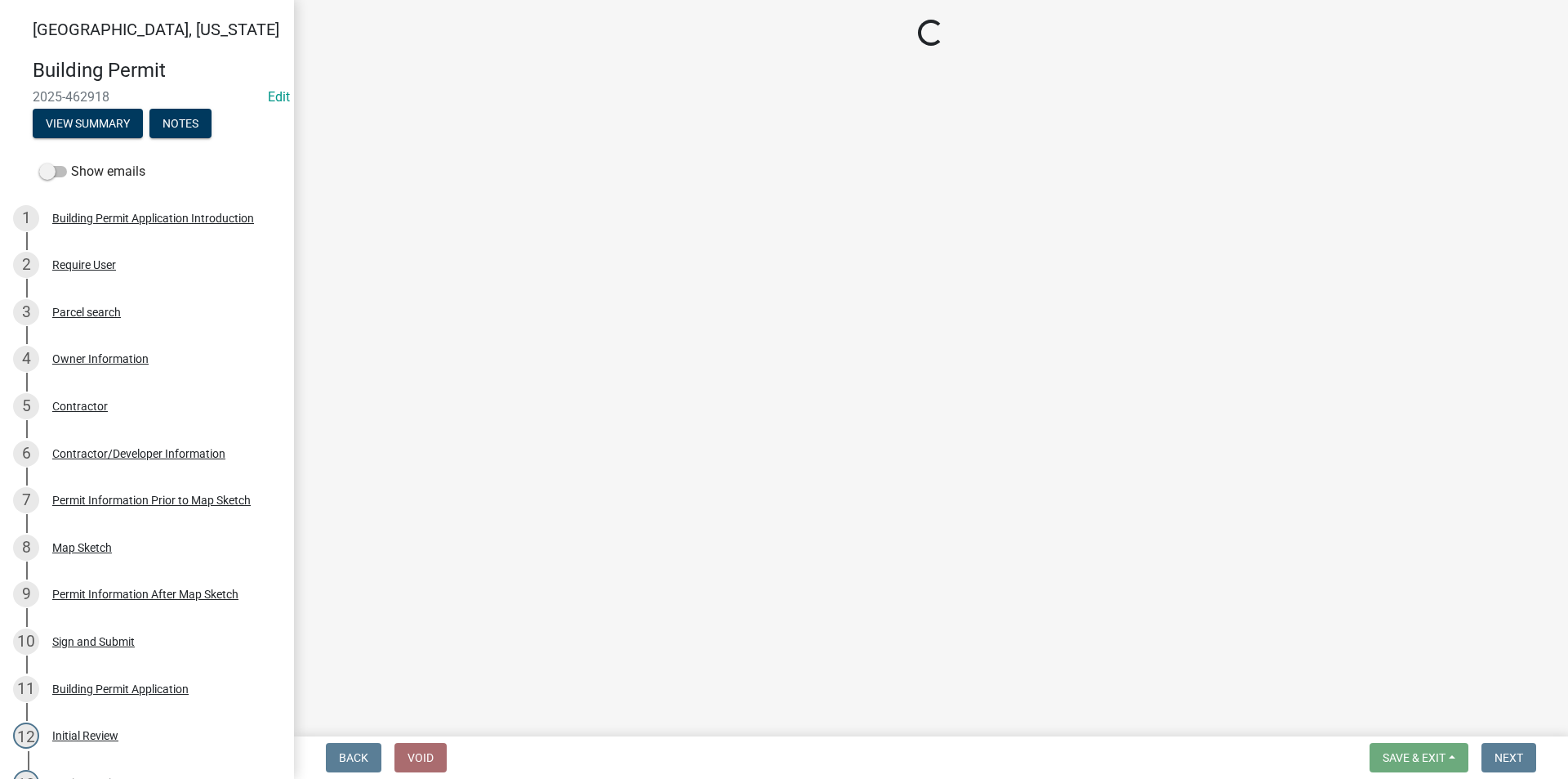
select select "3: 3"
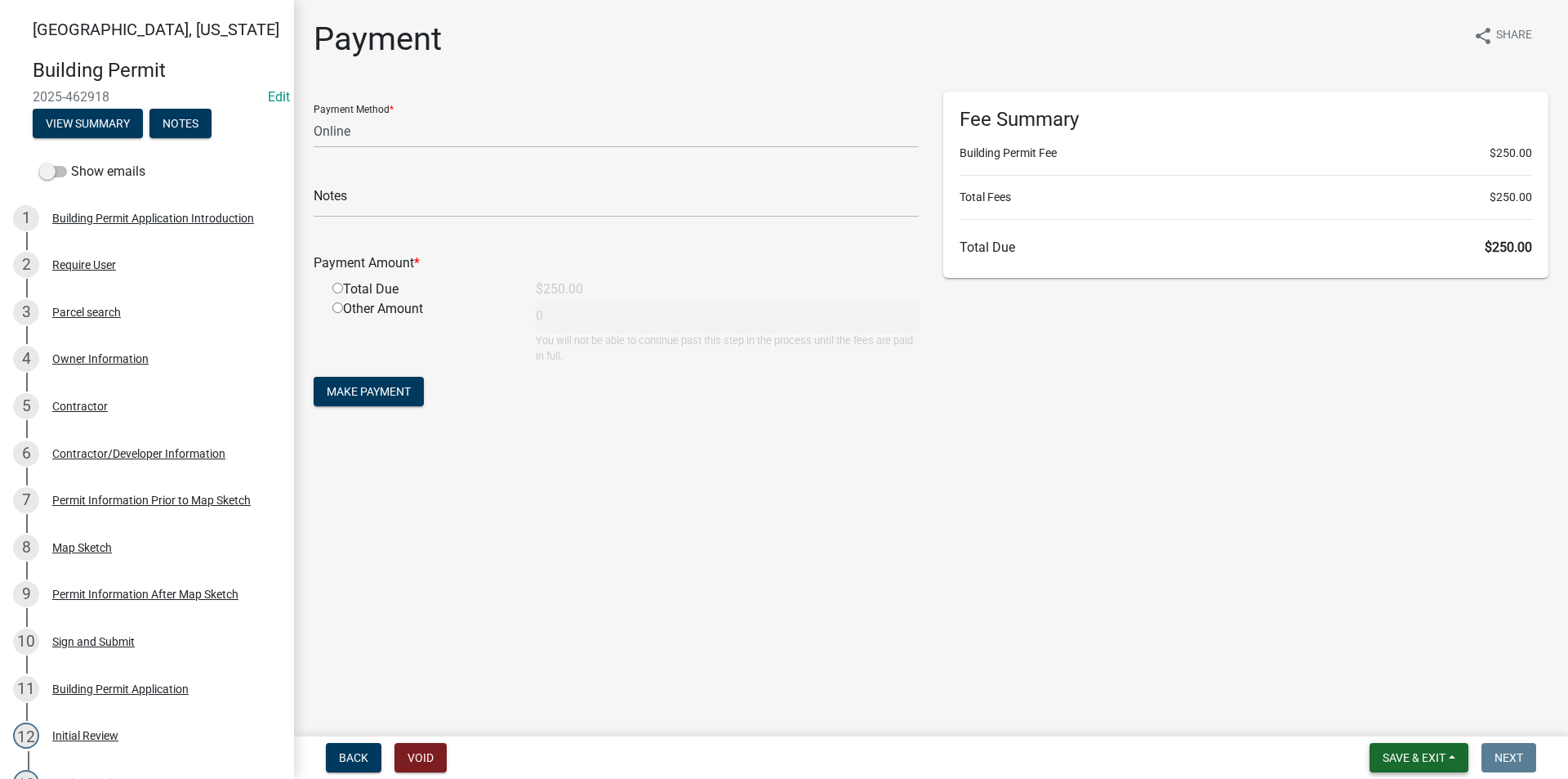
click at [1391, 754] on span "Save & Exit" at bounding box center [1413, 757] width 63 height 13
click at [1392, 718] on button "Save & Exit" at bounding box center [1403, 715] width 131 height 39
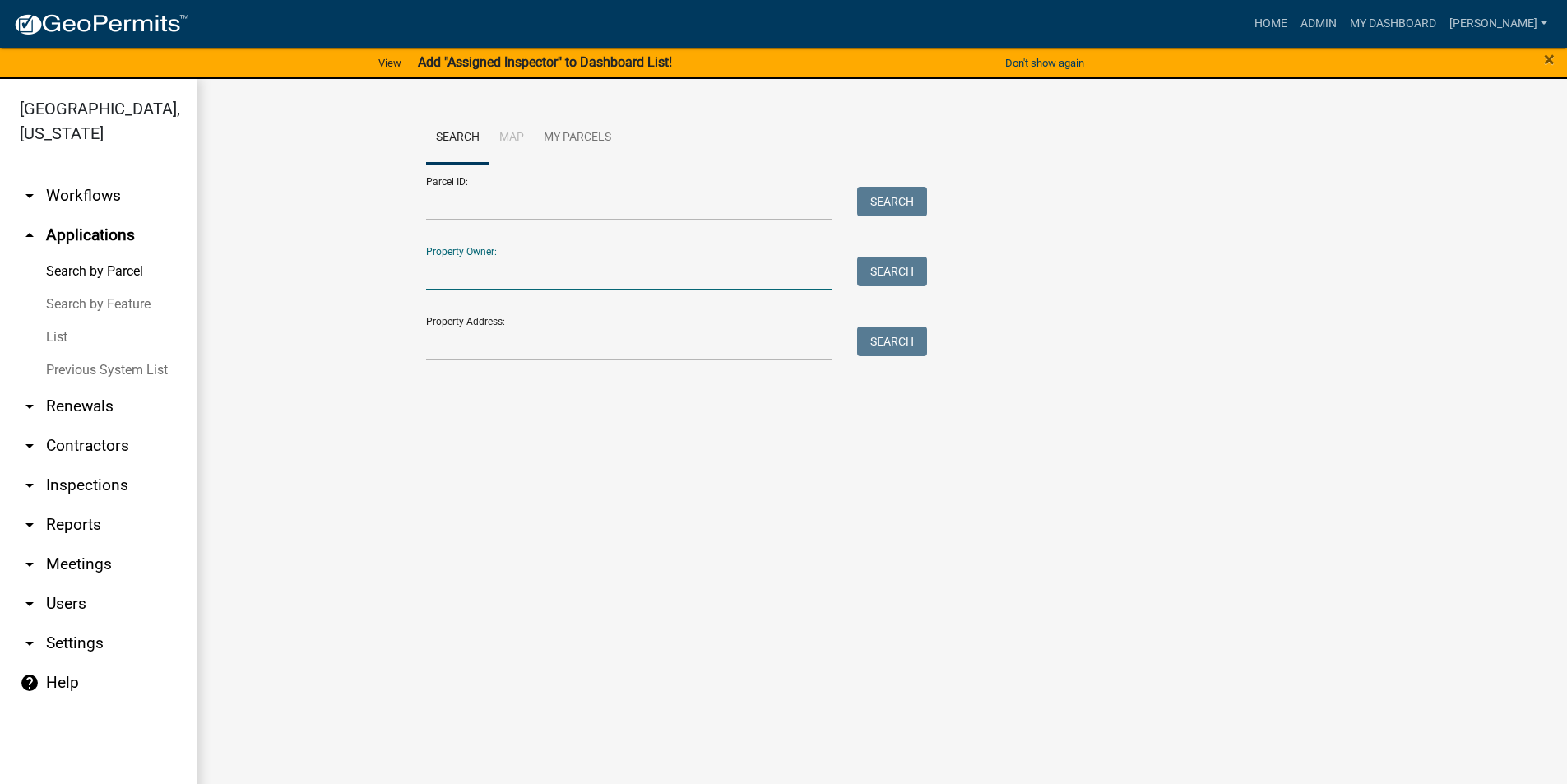
click at [460, 276] on input "Property Owner:" at bounding box center [630, 274] width 407 height 34
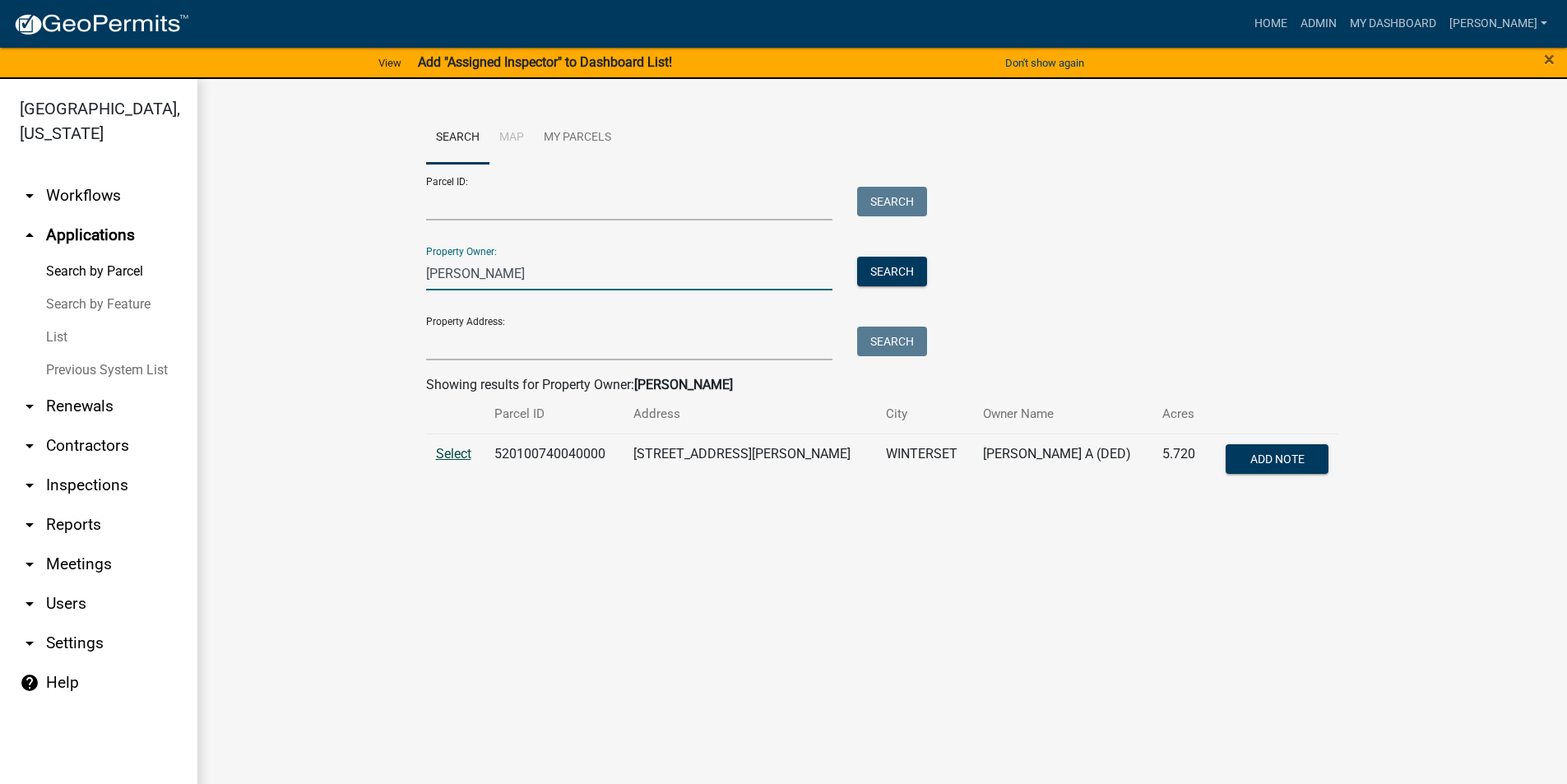
type input "[PERSON_NAME]"
click at [454, 453] on span "Select" at bounding box center [454, 453] width 36 height 16
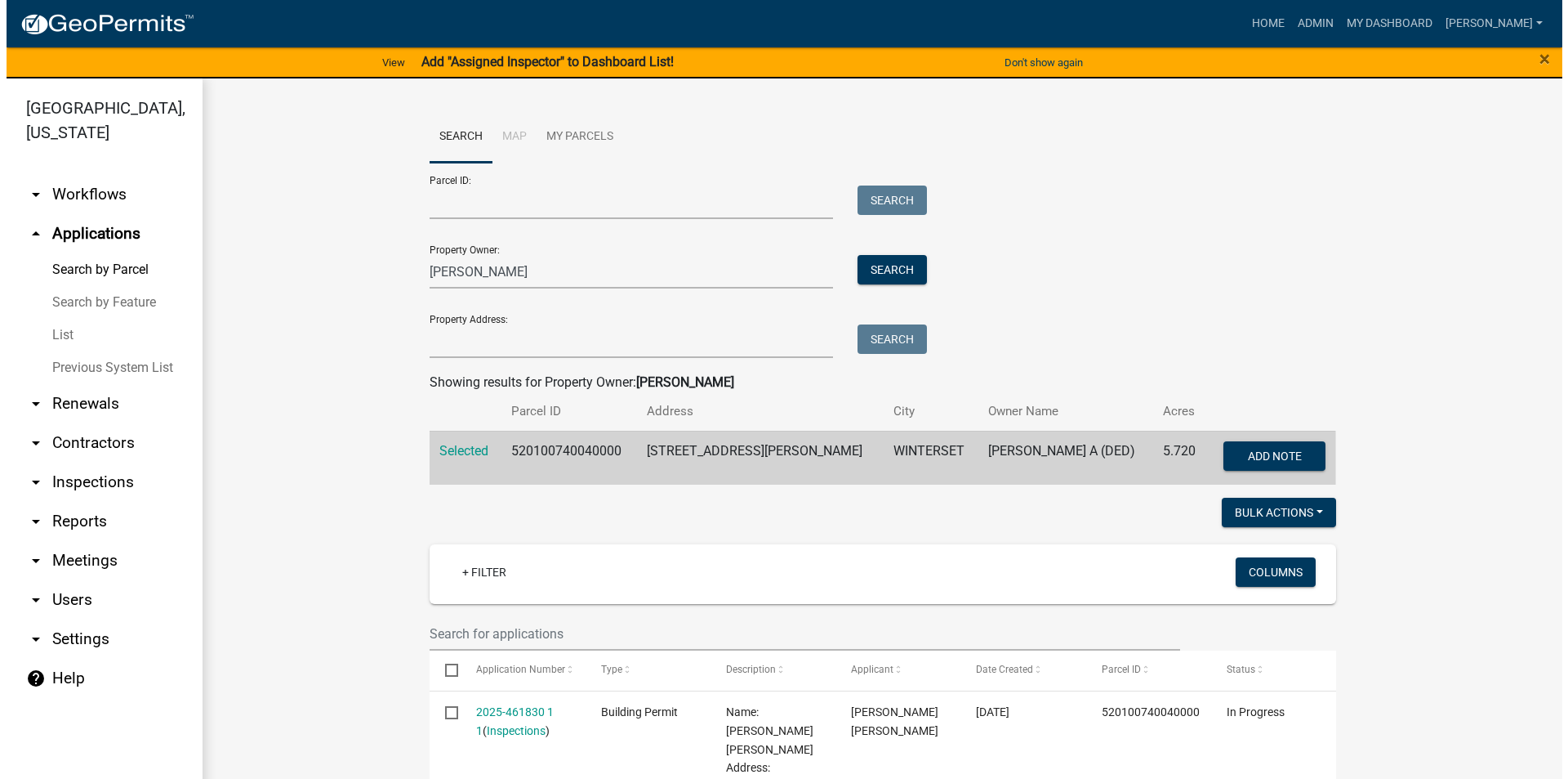
scroll to position [163, 0]
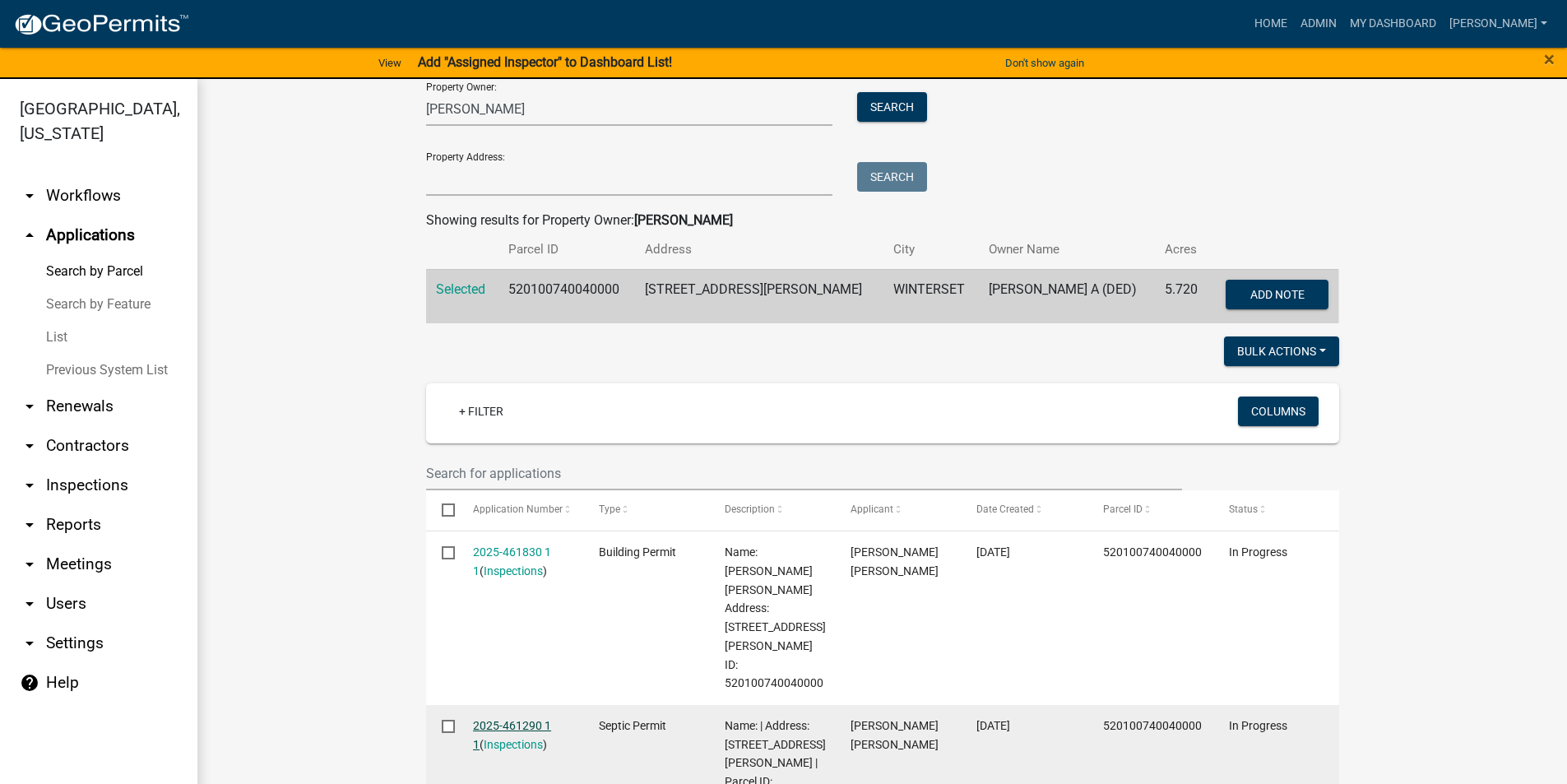
click at [536, 719] on link "2025-461290 1 1" at bounding box center [512, 735] width 78 height 32
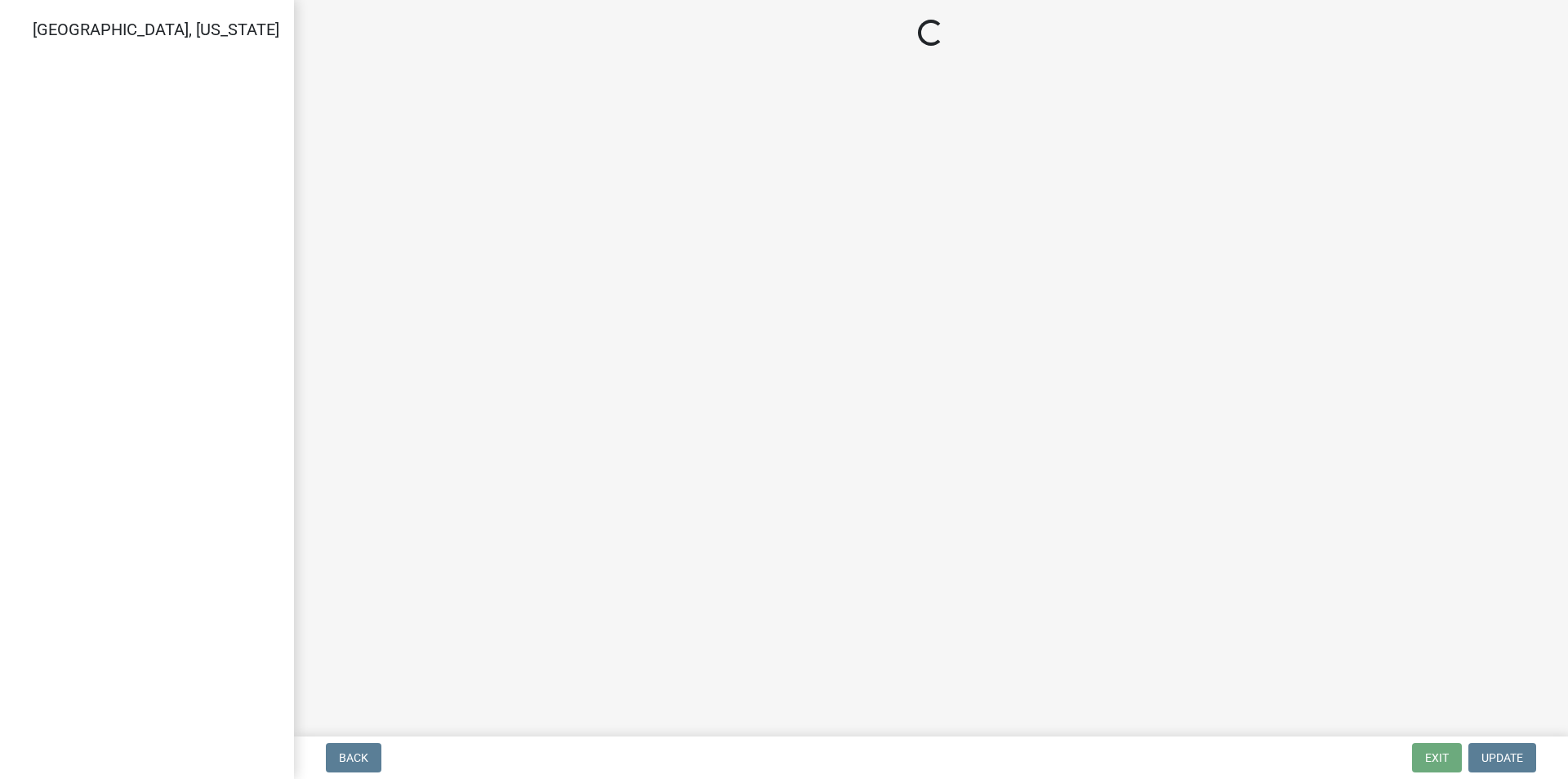
select select "3: 3"
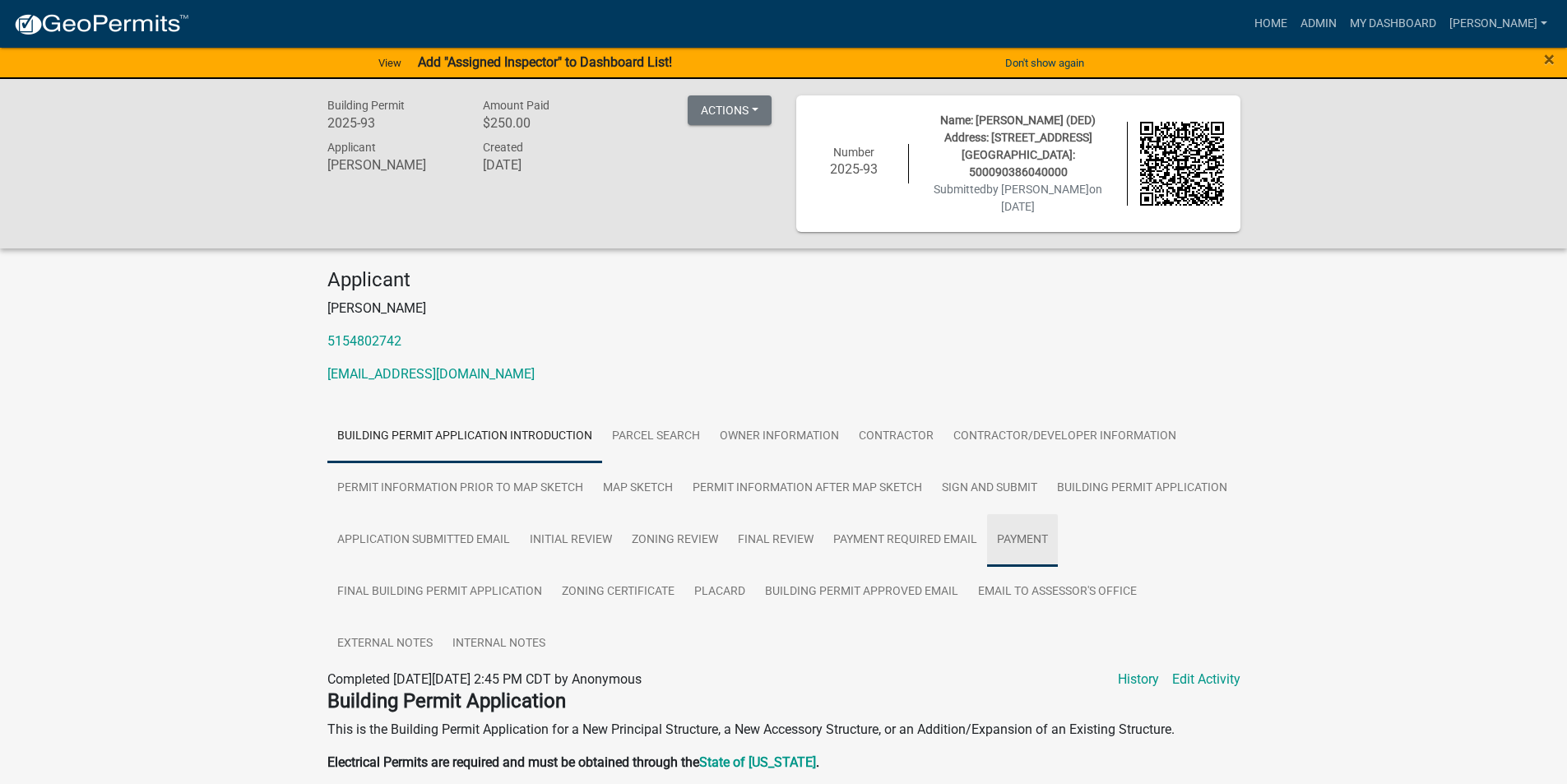
click at [1011, 528] on link "Payment" at bounding box center [1023, 540] width 71 height 52
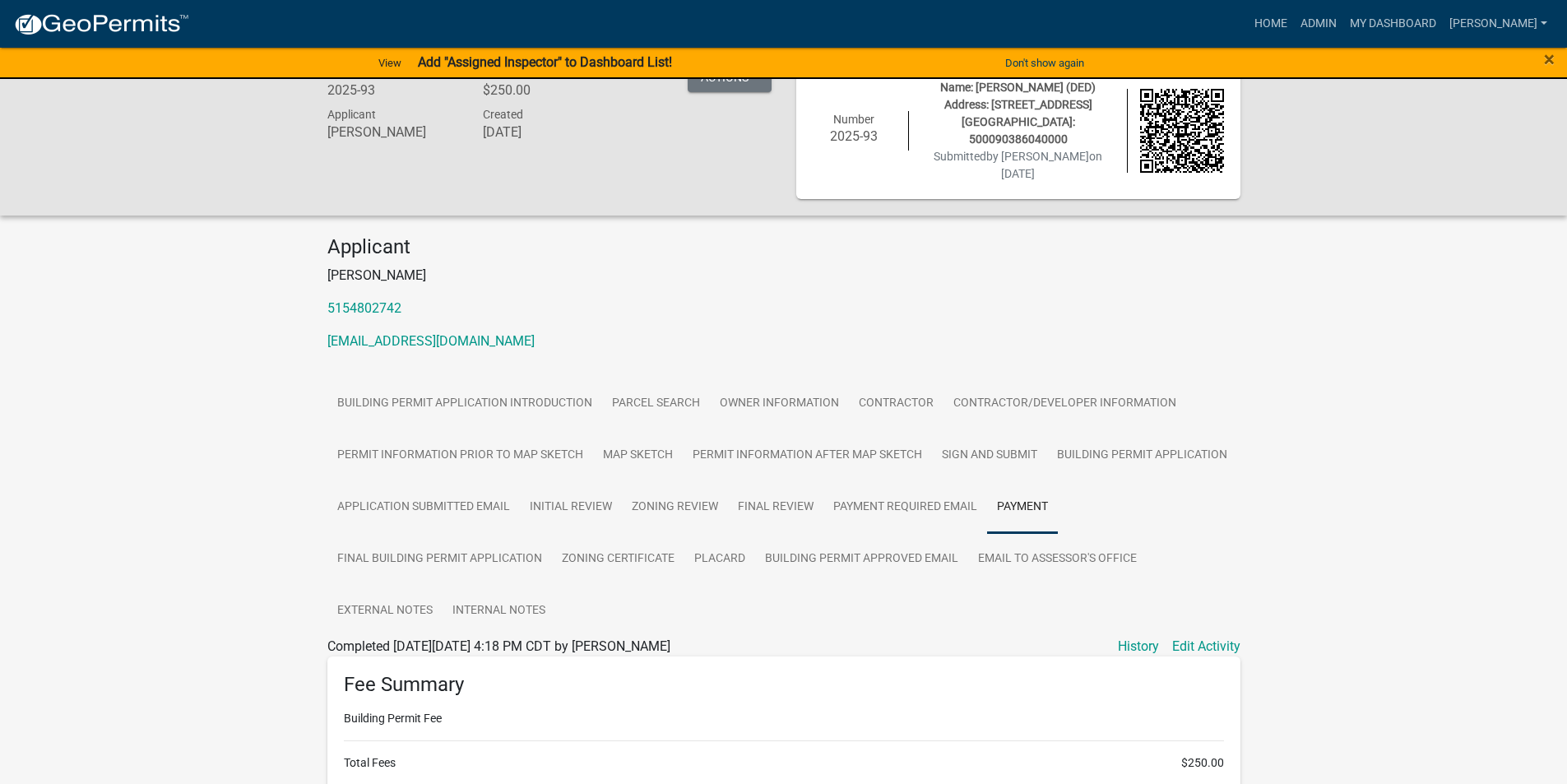
scroll to position [329, 0]
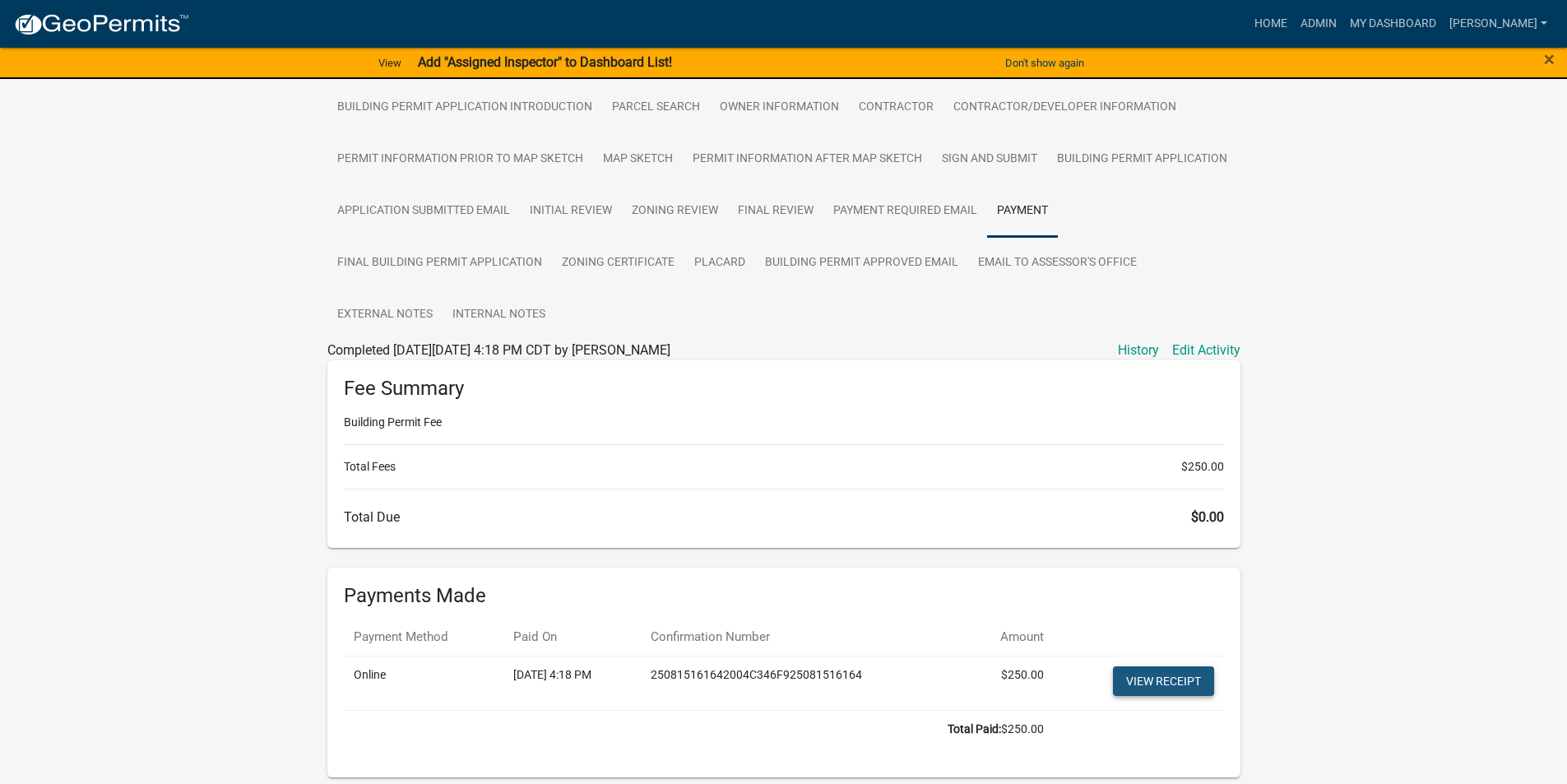
click at [1176, 666] on link "View receipt" at bounding box center [1164, 680] width 101 height 29
